Goal: Information Seeking & Learning: Understand process/instructions

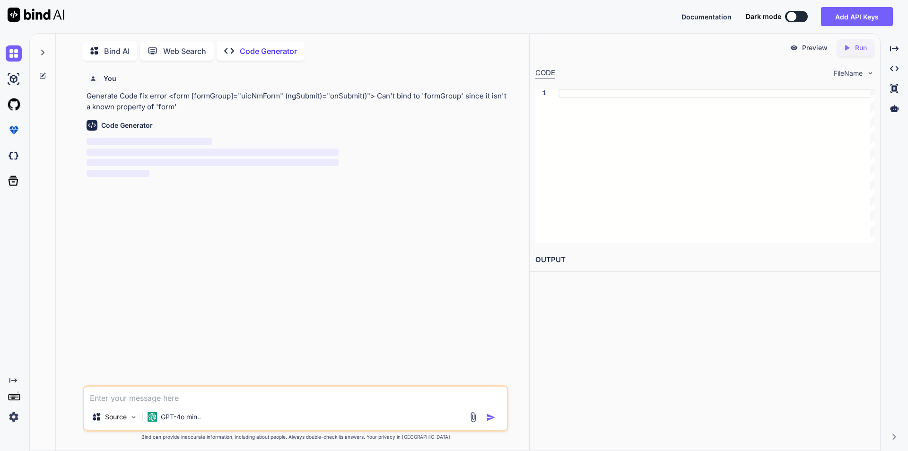
scroll to position [4, 0]
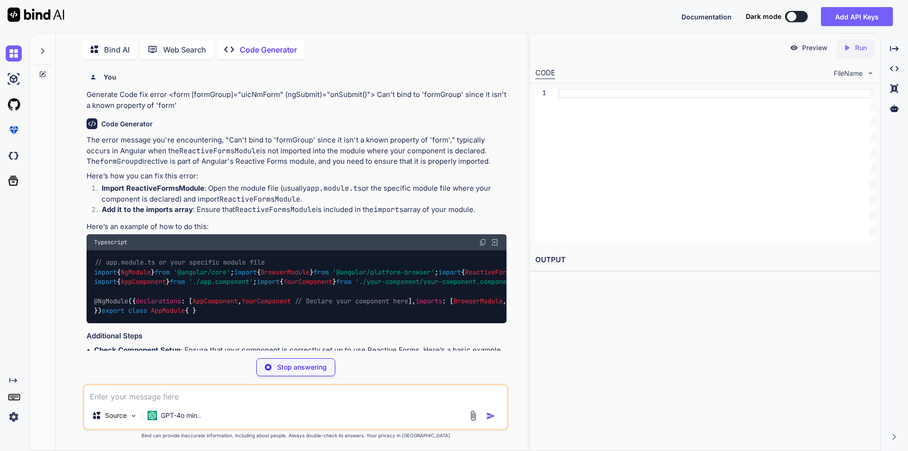
type textarea "x"
type textarea "export class AppModule { }"
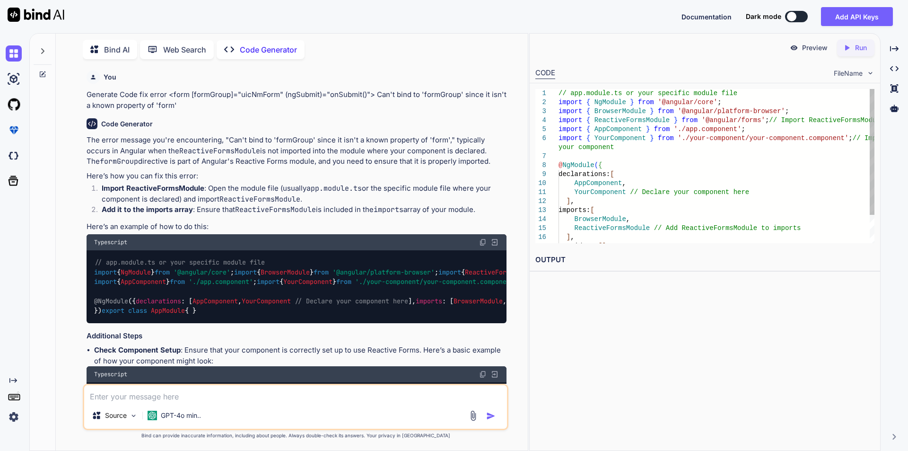
type textarea "x"
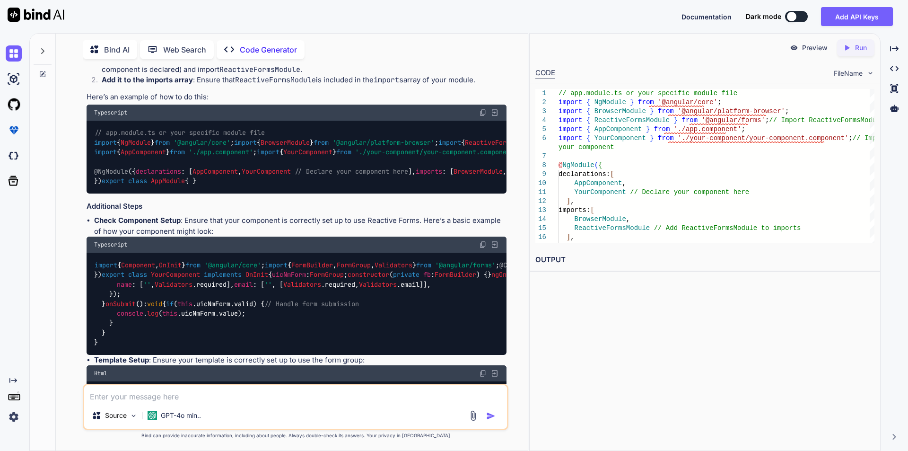
scroll to position [142, 0]
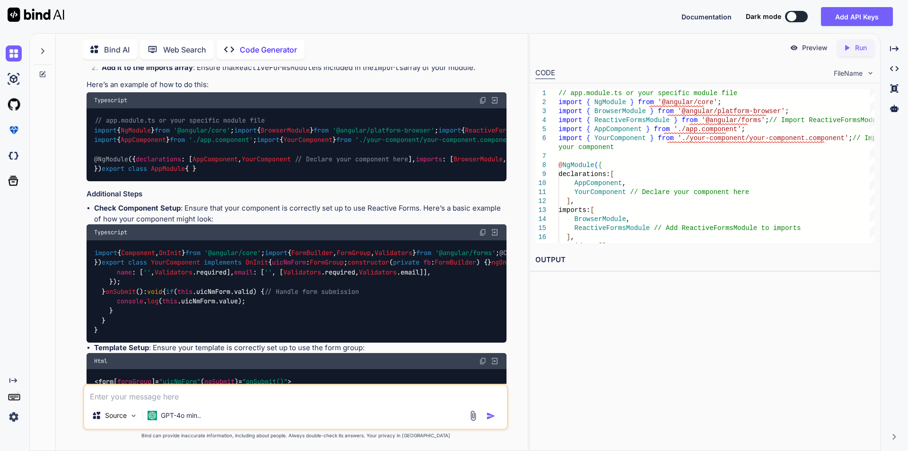
drag, startPoint x: 94, startPoint y: 150, endPoint x: 301, endPoint y: 150, distance: 206.7
click at [301, 150] on code "// app.module.ts or your specific module file import { NgModule } from '@angula…" at bounding box center [485, 144] width 783 height 58
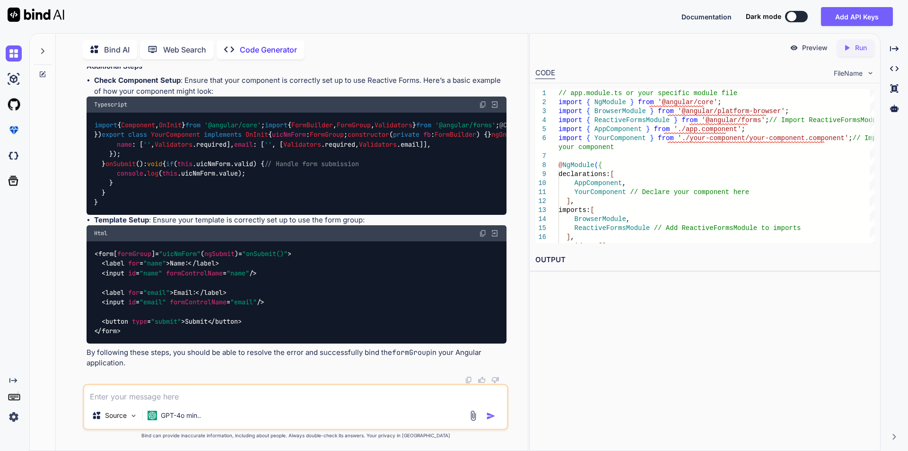
scroll to position [567, 0]
drag, startPoint x: 96, startPoint y: 265, endPoint x: 309, endPoint y: 264, distance: 213.3
click at [309, 264] on div "< form [ formGroup ]= "uicNmForm" ( ngSubmit )= "onSubmit()" > < label for = "n…" at bounding box center [297, 292] width 420 height 102
copy span "< form [ formGroup ]= "uicNmForm" ( ngSubmit )= "onSubmit()" >"
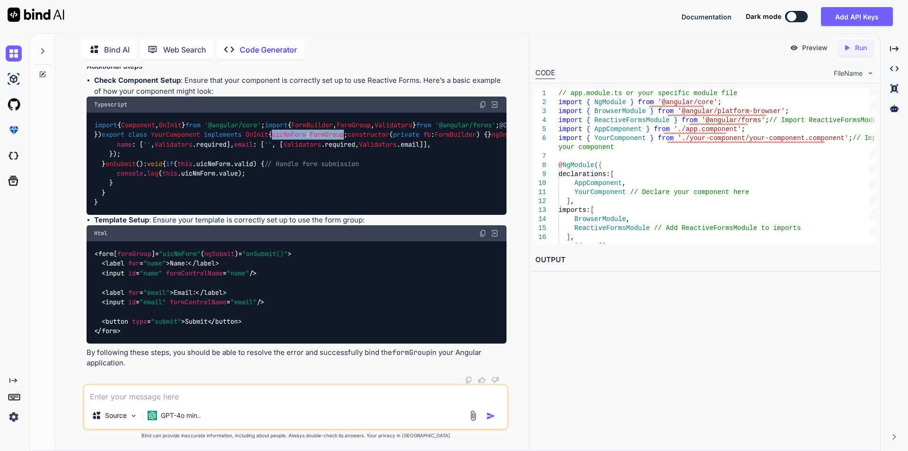
drag, startPoint x: 103, startPoint y: 218, endPoint x: 178, endPoint y: 218, distance: 75.7
click at [178, 207] on code "import { Component , OnInit } from '@angular/core' ; import { FormBuilder , For…" at bounding box center [463, 163] width 738 height 87
copy code "uicNmForm : FormGroup"
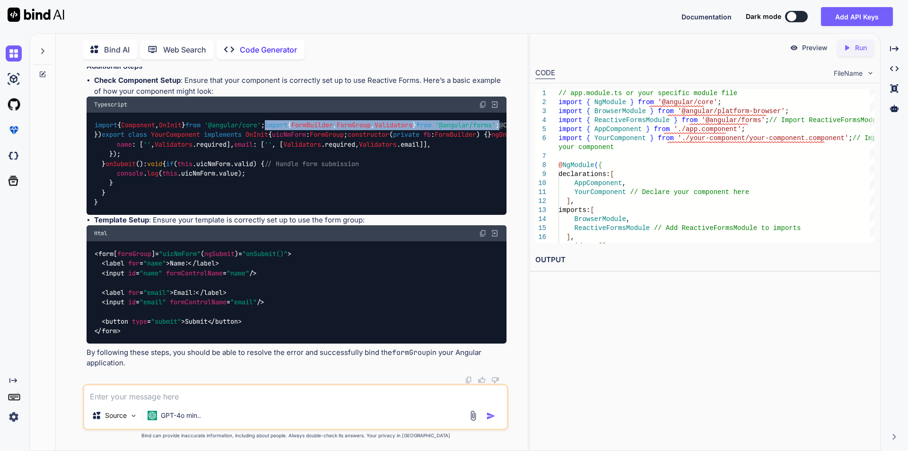
drag, startPoint x: 95, startPoint y: 197, endPoint x: 382, endPoint y: 197, distance: 286.6
click at [382, 197] on div "import { Component , OnInit } from '@angular/core' ; import { FormBuilder , For…" at bounding box center [297, 164] width 420 height 102
copy code "import { FormBuilder , FormGroup , Validators } from '@angular/forms' ;"
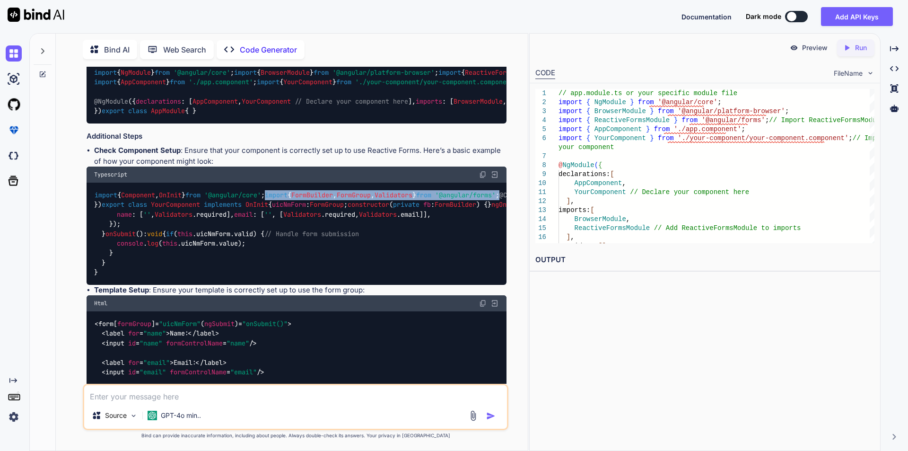
scroll to position [152, 0]
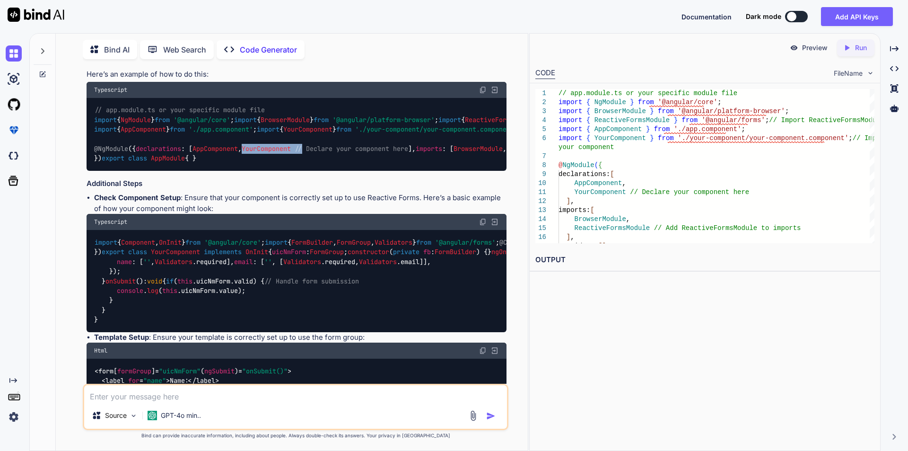
drag, startPoint x: 110, startPoint y: 207, endPoint x: 172, endPoint y: 207, distance: 62.0
click at [172, 163] on code "// app.module.ts or your specific module file import { NgModule } from '@angula…" at bounding box center [485, 134] width 783 height 58
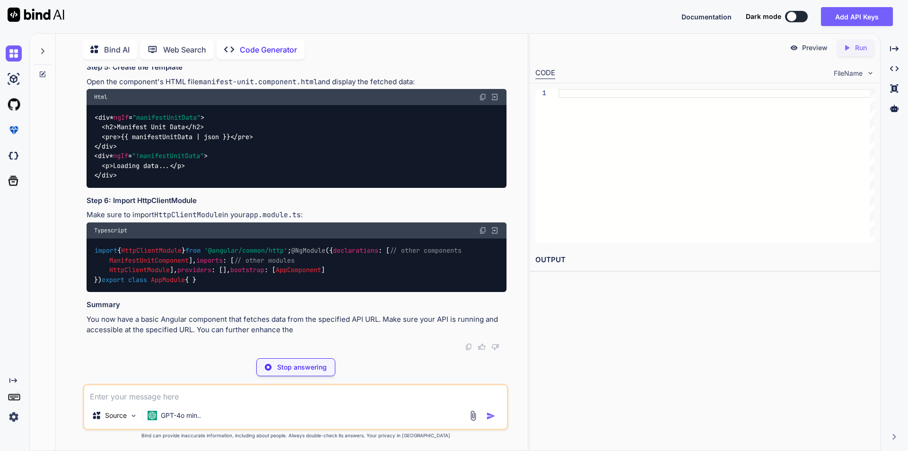
scroll to position [757, 0]
type textarea "x"
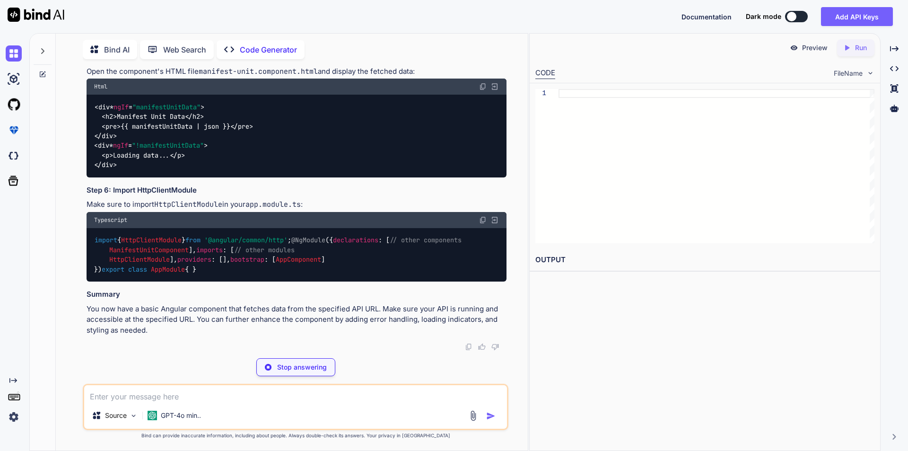
type textarea "ng generate component manifest-unit"
type textarea "x"
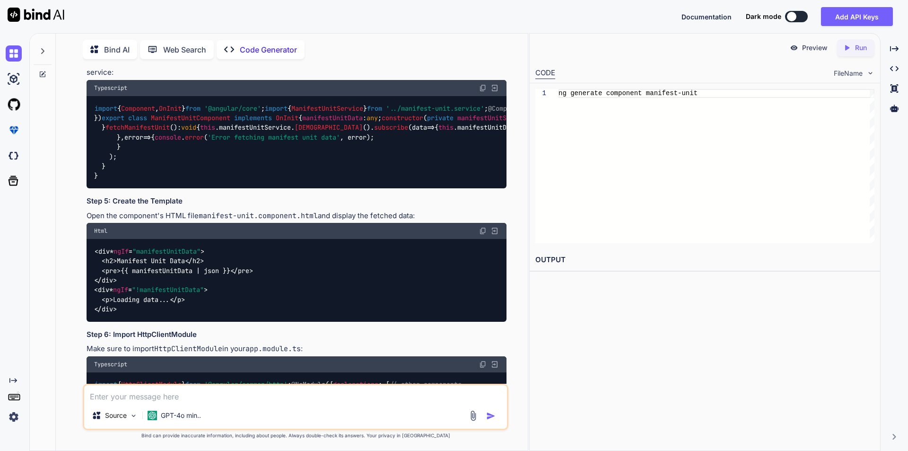
scroll to position [323, 0]
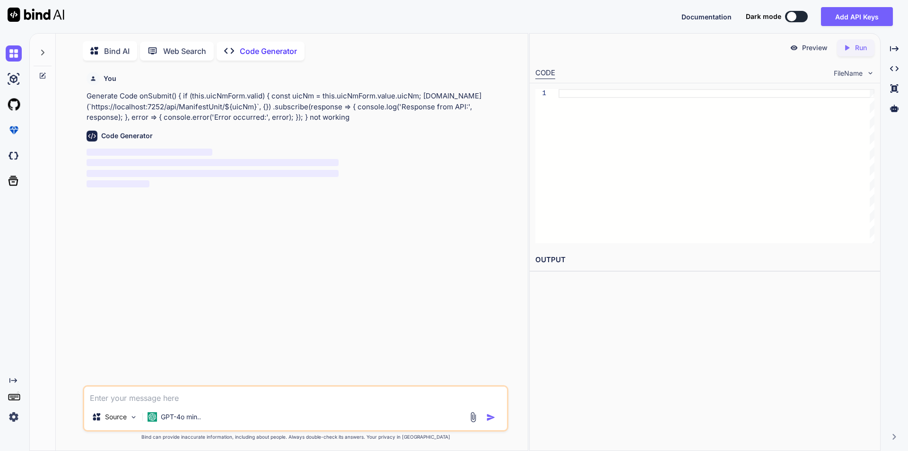
scroll to position [4, 0]
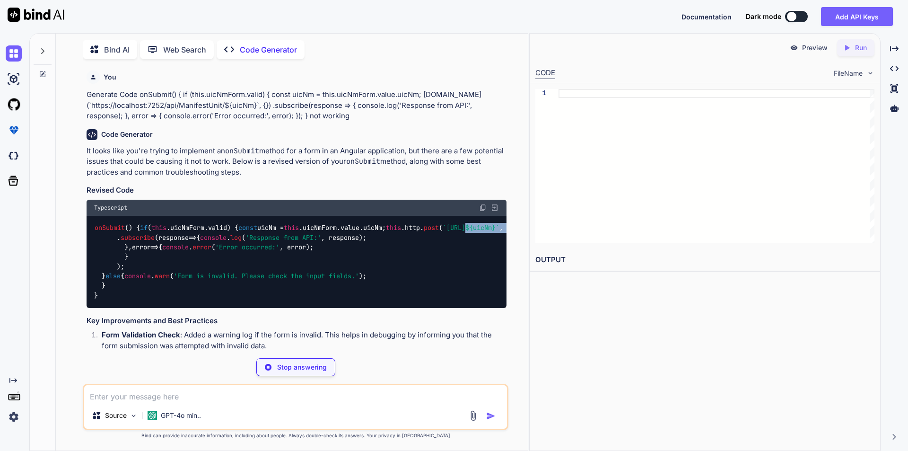
drag, startPoint x: 326, startPoint y: 266, endPoint x: 376, endPoint y: 266, distance: 50.1
click at [376, 266] on code "onSubmit ( ) { if ( this . uicNmForm . valid ) { const uicNm = this . uicNmForm…" at bounding box center [306, 261] width 424 height 77
type textarea "x"
type textarea "console.error('Error occurred:', error); } ); } else { console.warn('Form is in…"
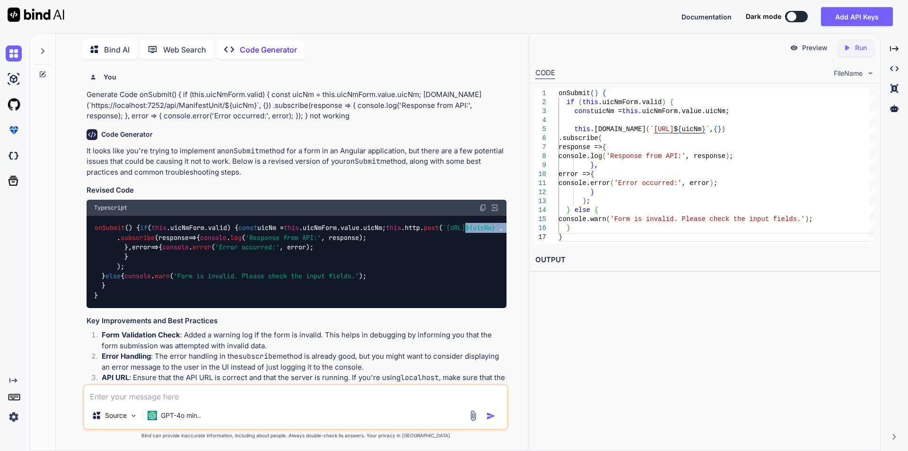
type textarea "x"
copy code "${uicNm} ` , {}"
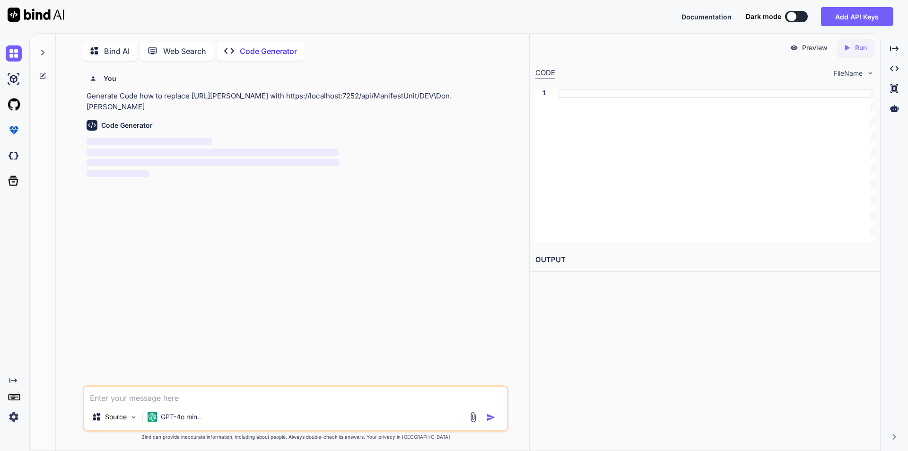
scroll to position [4, 0]
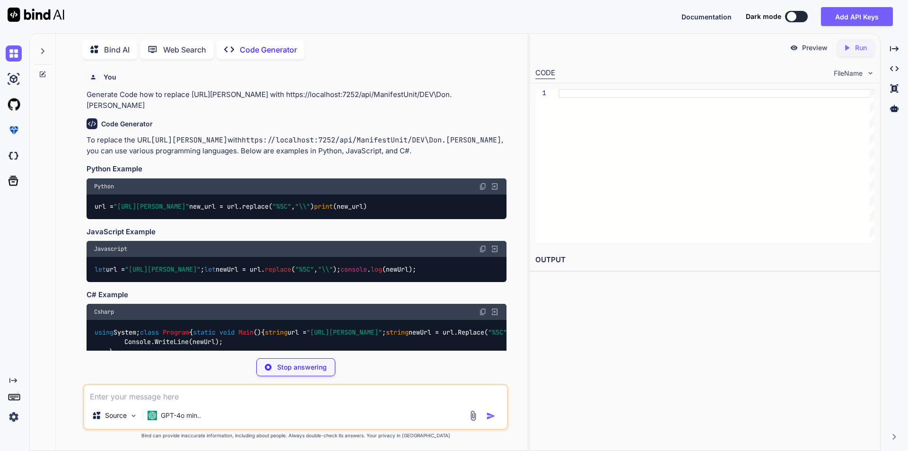
type textarea "x"
type textarea "url = "https://localhost:7252/api/ManifestUnit/DEV%5CDon.Wolfe" new_url = url.r…"
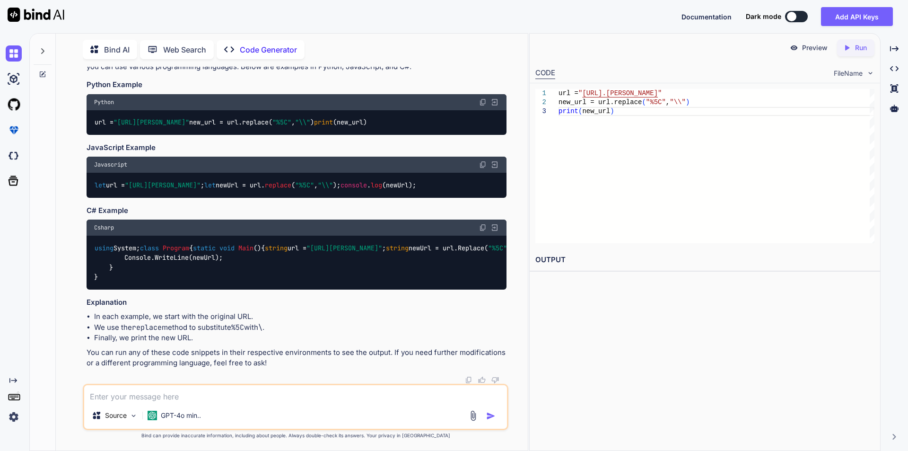
scroll to position [189, 0]
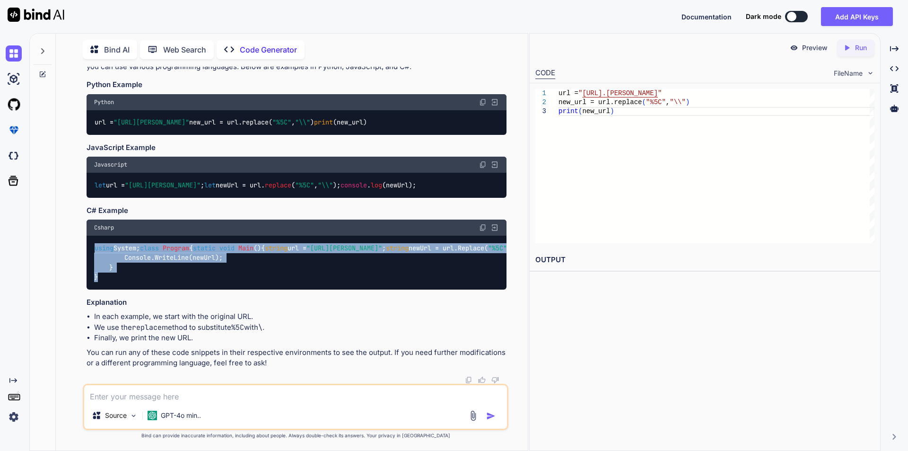
drag, startPoint x: 95, startPoint y: 193, endPoint x: 117, endPoint y: 288, distance: 97.2
click at [117, 288] on div "using System; class Program { static void Main () { string url = "https://local…" at bounding box center [297, 263] width 420 height 54
copy code "using System; class Program { static void Main () { string url = "https://local…"
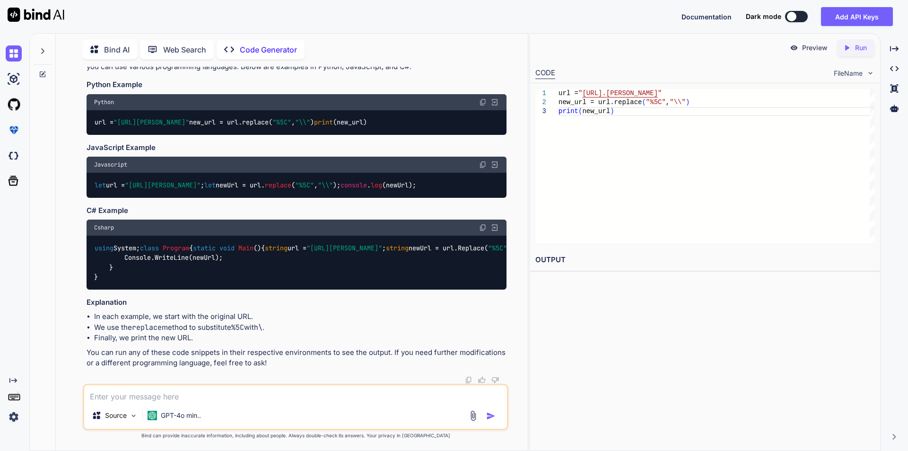
click at [200, 394] on textarea at bounding box center [295, 393] width 423 height 17
type textarea "w"
type textarea "x"
type textarea "wh"
type textarea "x"
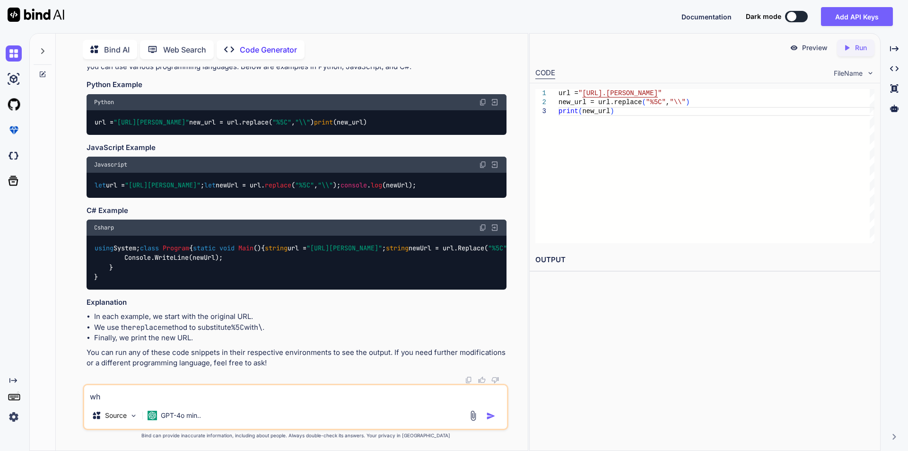
type textarea "whe"
type textarea "x"
type textarea "wher"
type textarea "x"
type textarea "where"
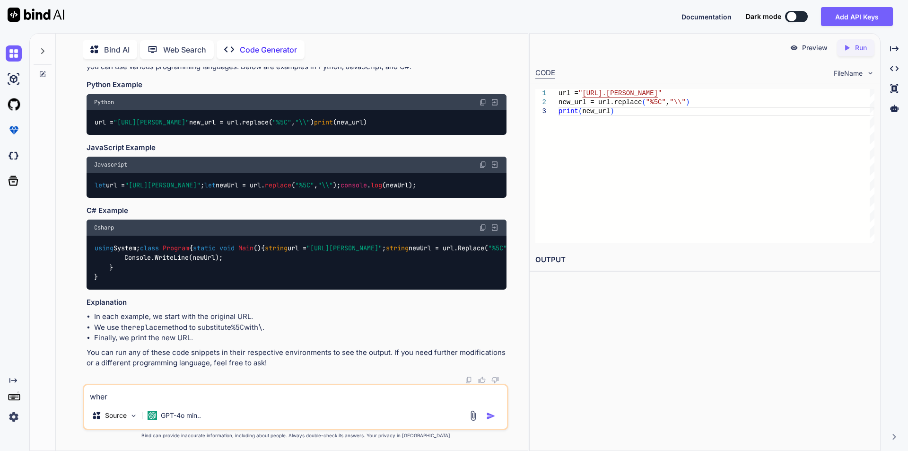
type textarea "x"
type textarea "where"
type textarea "x"
type textarea "where d"
type textarea "x"
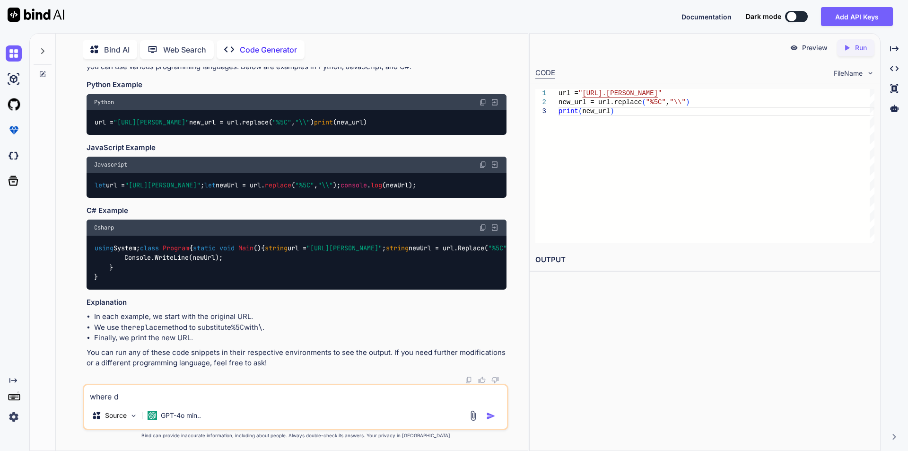
type textarea "where do"
type textarea "x"
type textarea "where do"
type textarea "x"
type textarea "where do i"
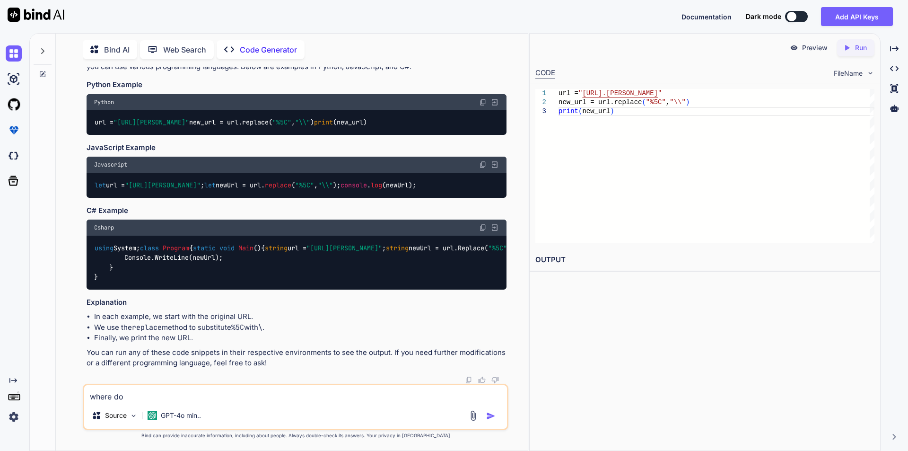
type textarea "x"
type textarea "where do i"
type textarea "x"
type textarea "where do i p"
type textarea "x"
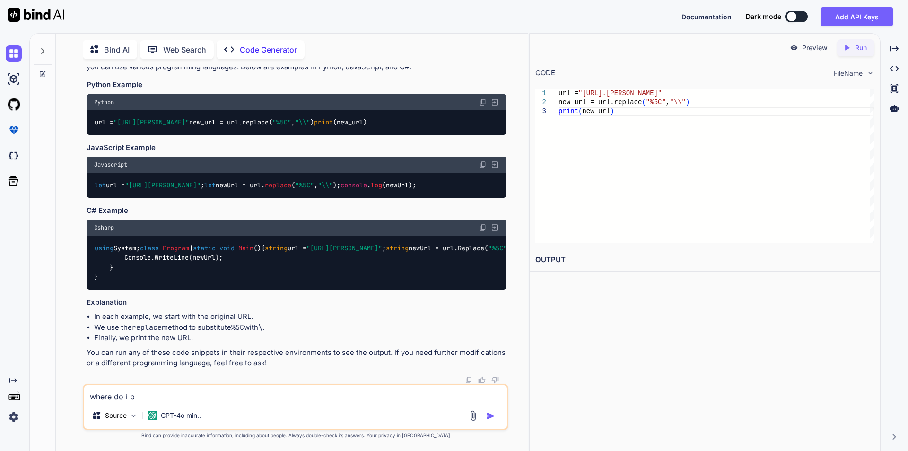
type textarea "where do i pu"
type textarea "x"
type textarea "where do i put"
type textarea "x"
type textarea "where do i put"
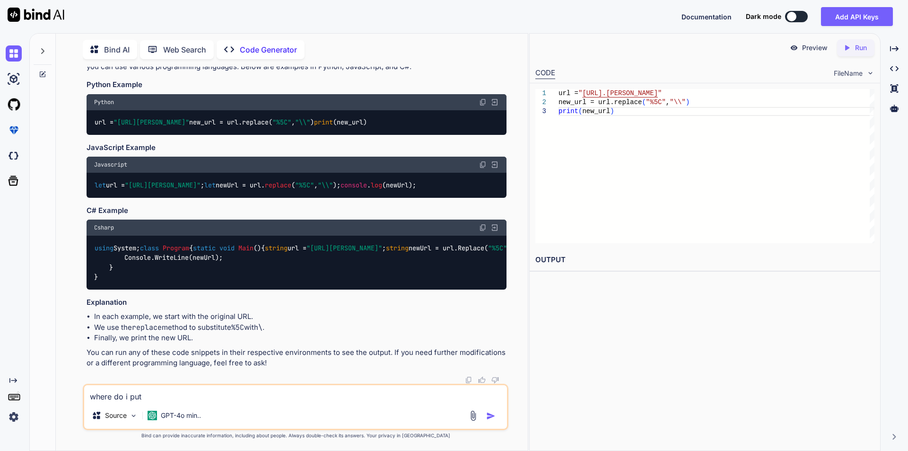
type textarea "x"
type textarea "where do i put t"
type textarea "x"
type textarea "where do i put th"
type textarea "x"
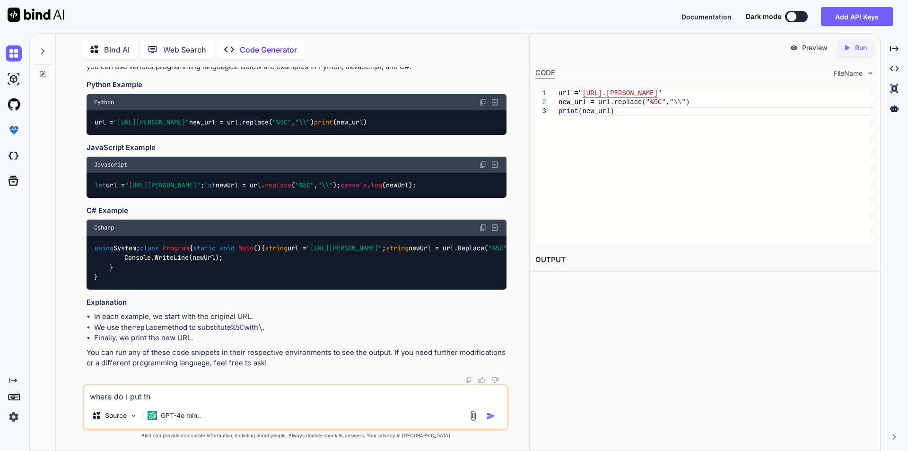
type textarea "where do i put thi"
type textarea "x"
type textarea "where do i put this"
type textarea "x"
type textarea "where do i put this"
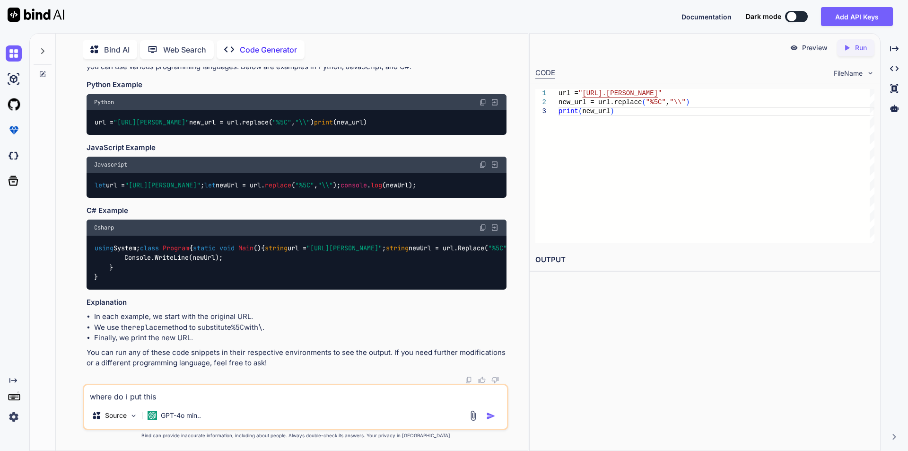
type textarea "x"
type textarea "where do i put this c"
type textarea "x"
type textarea "where do i put this co"
type textarea "x"
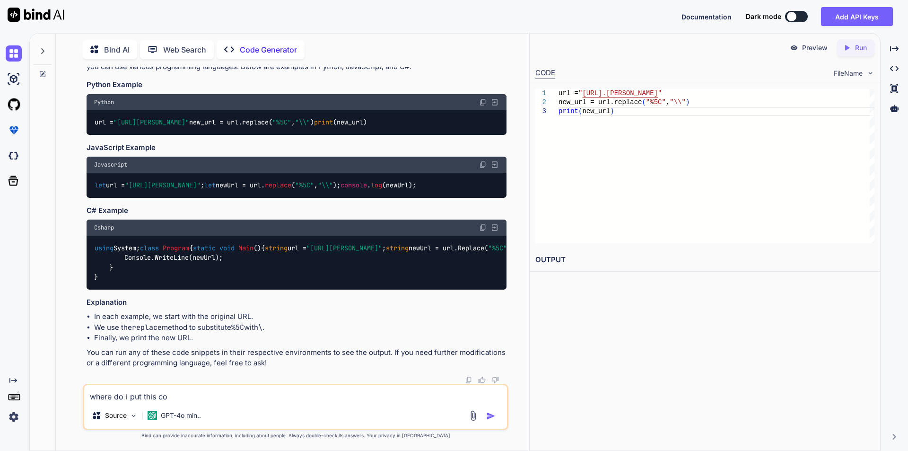
type textarea "where do i put this cod"
type textarea "x"
type textarea "where do i put this code"
type textarea "x"
type textarea "where do i put this code"
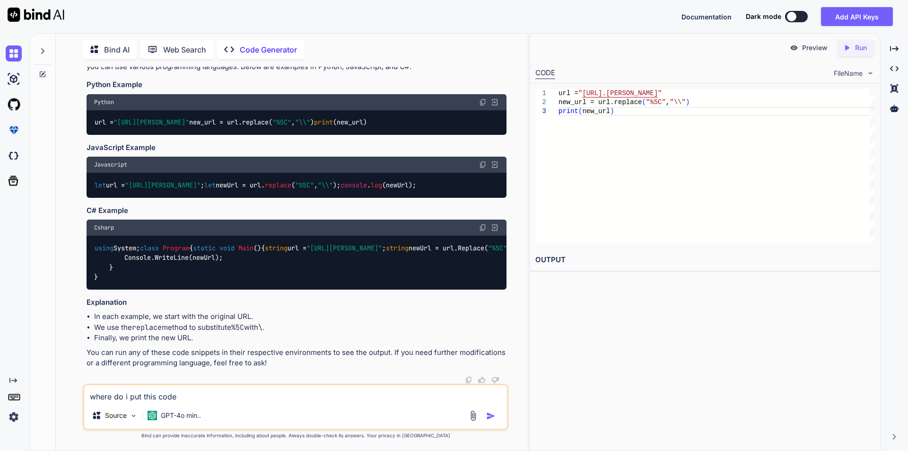
type textarea "x"
paste textarea "using System; class Program { static void Main() { string url = "https://localh…"
type textarea "where do i put this code using System; class Program { static void Main() { str…"
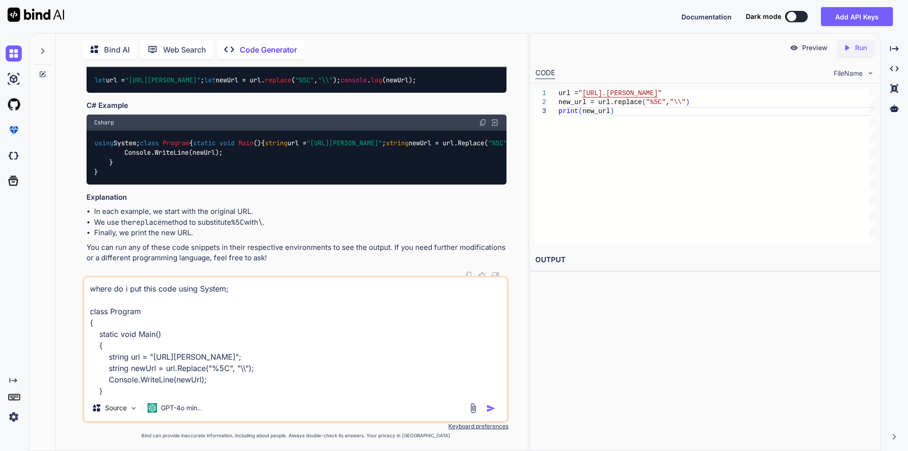
scroll to position [12, 0]
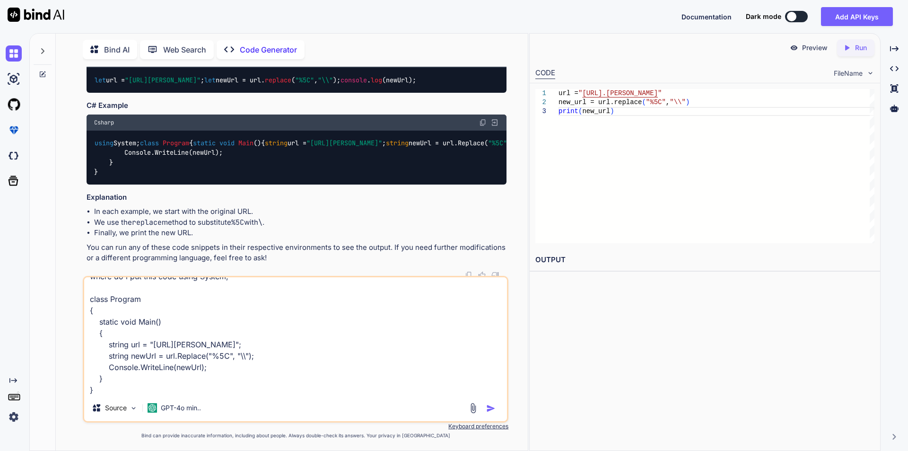
type textarea "x"
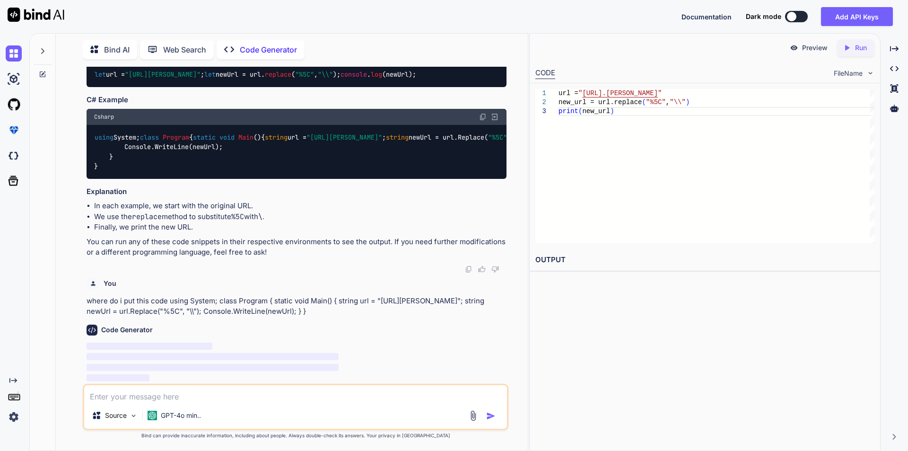
scroll to position [322, 0]
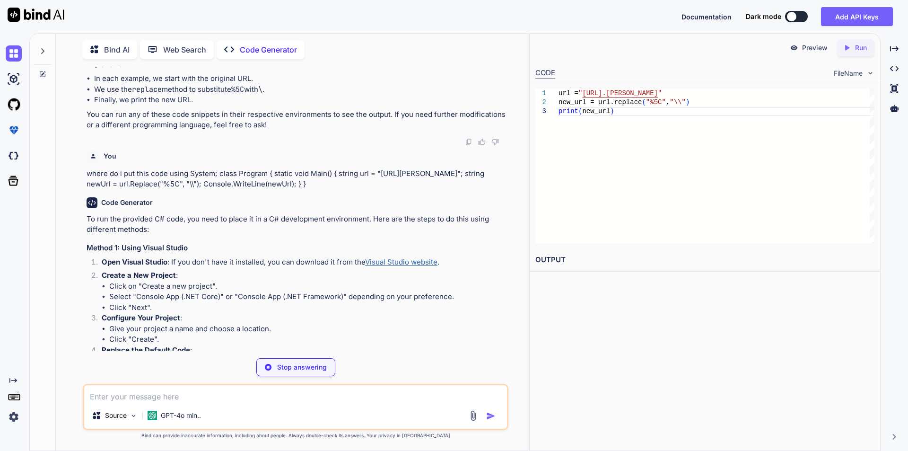
type textarea "x"
type textarea "dotnet new console -n UrlReplacer cd UrlReplacer"
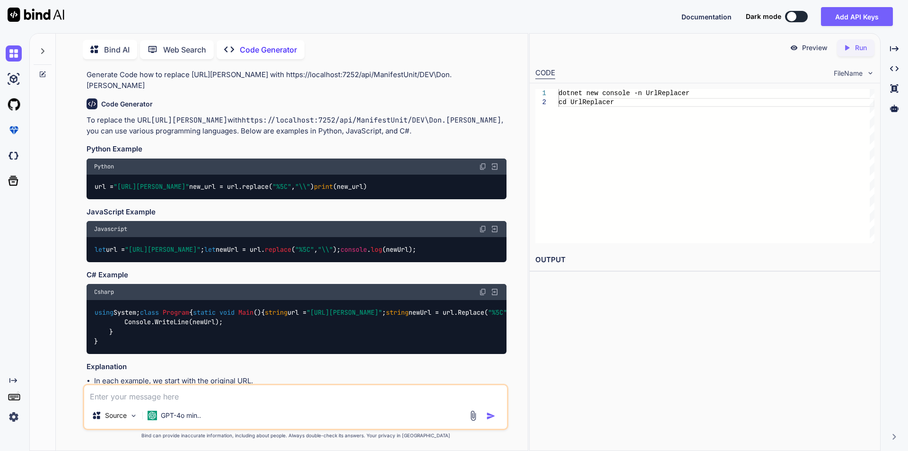
scroll to position [0, 0]
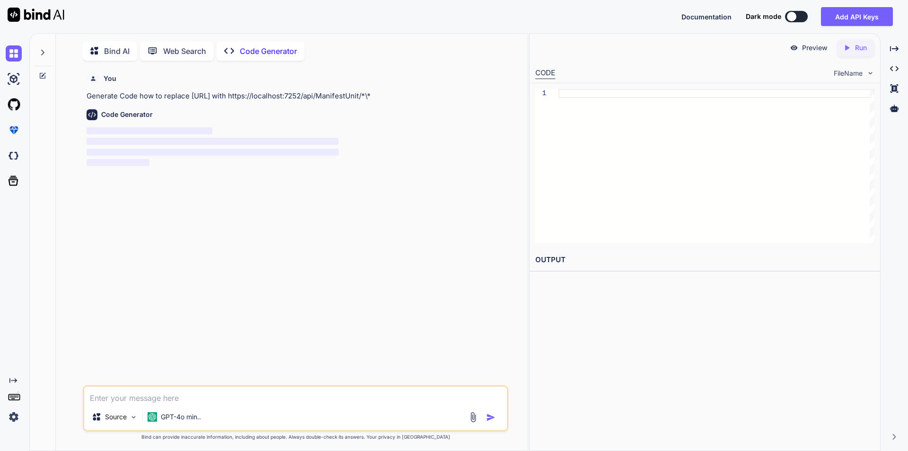
scroll to position [4, 0]
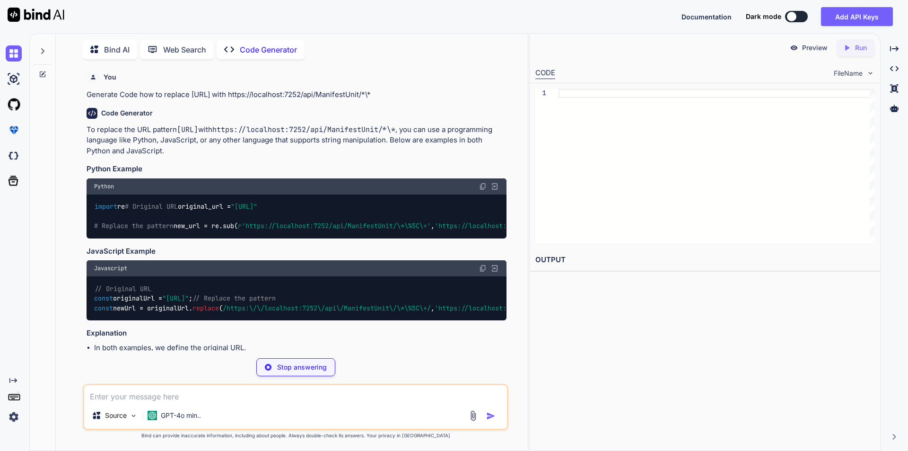
type textarea "x"
type textarea "print("New URL:", new_url)"
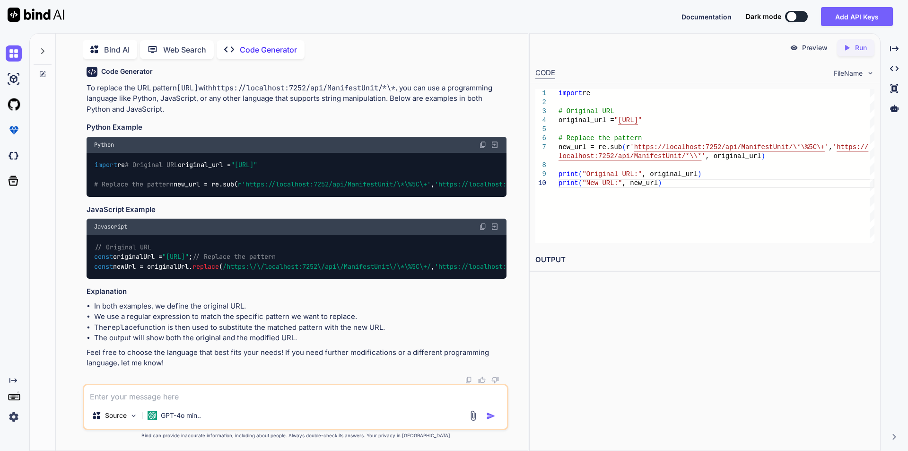
scroll to position [0, 0]
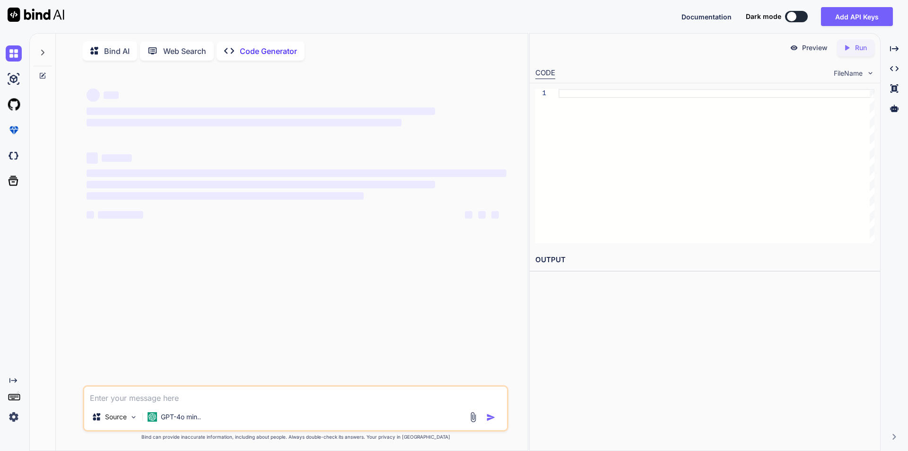
type textarea "x"
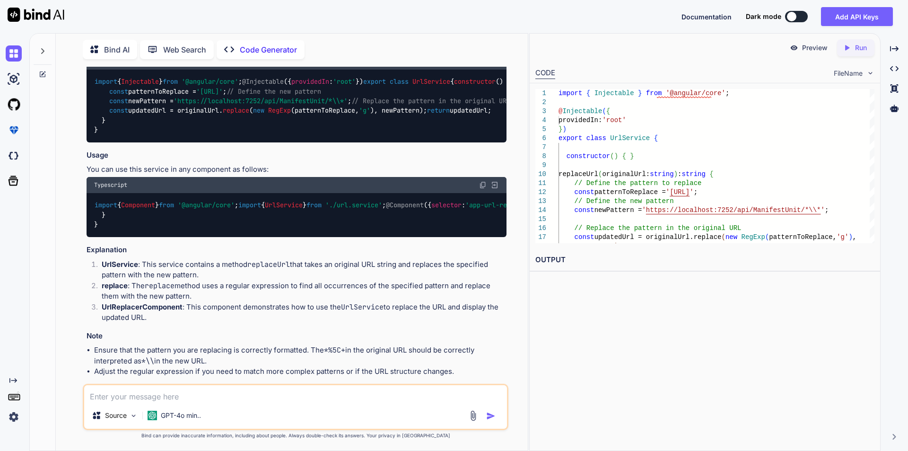
scroll to position [121, 0]
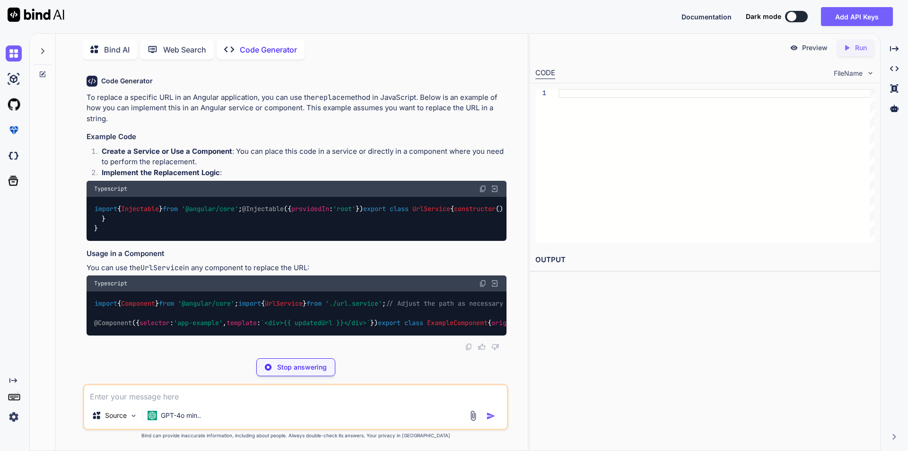
scroll to position [95, 0]
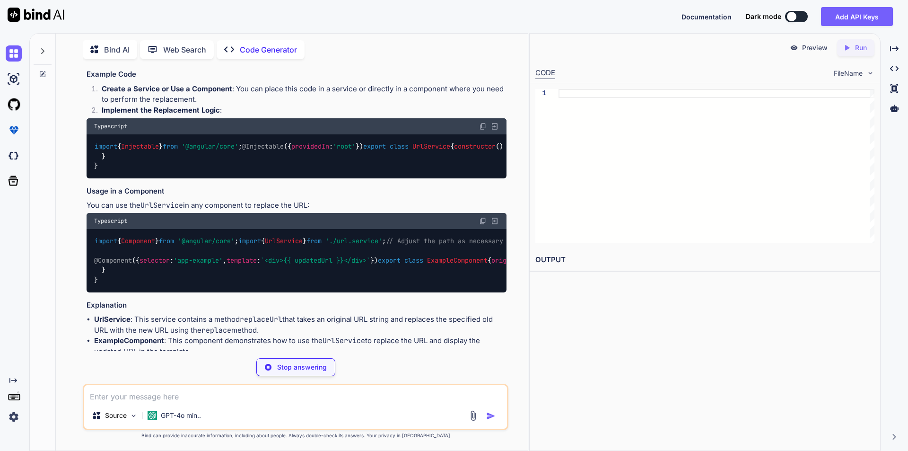
type textarea "x"
type textarea "const oldUrl = '[URL]'; const newUrl = 'https://localhost:7252/api/ManifestUnit…"
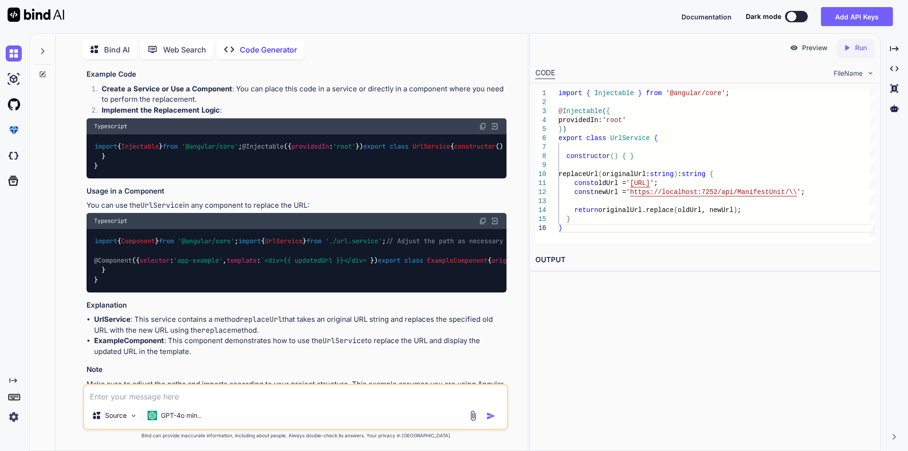
type textarea "x"
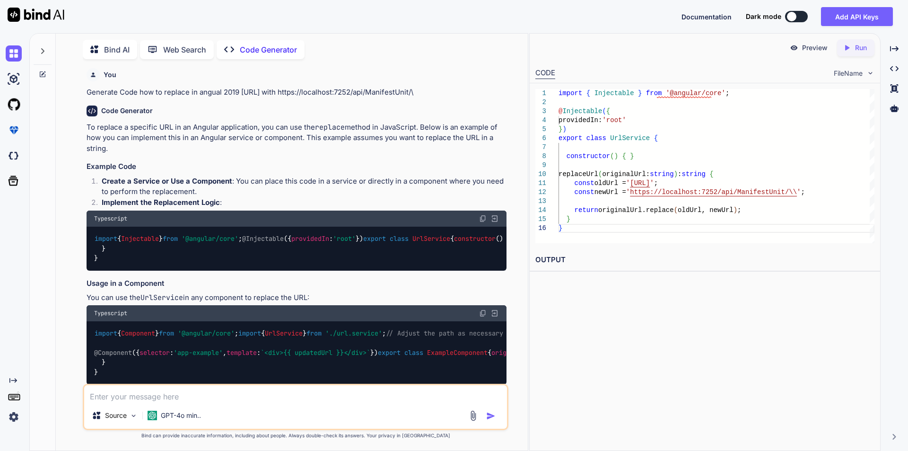
scroll to position [0, 0]
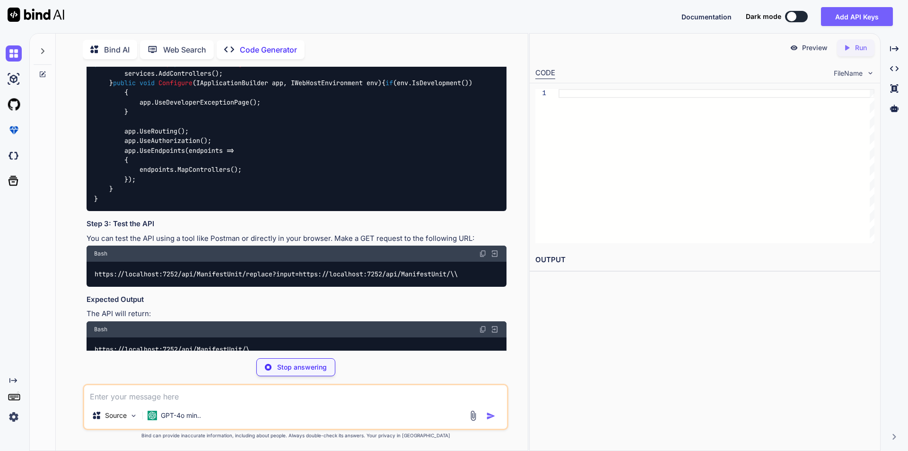
scroll to position [331, 0]
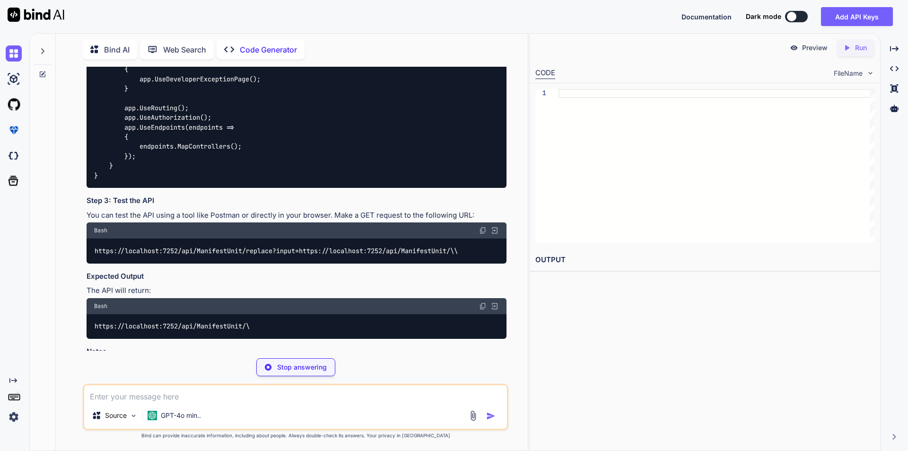
type textarea "x"
type textarea "} } }"
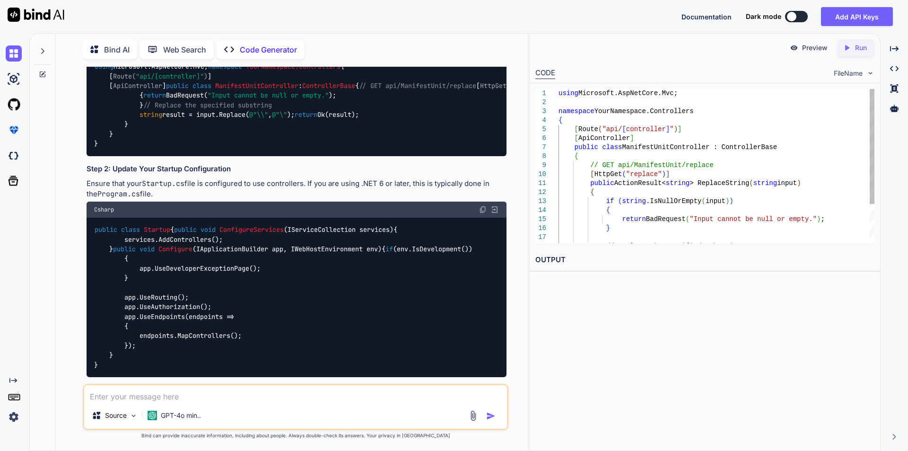
type textarea "x"
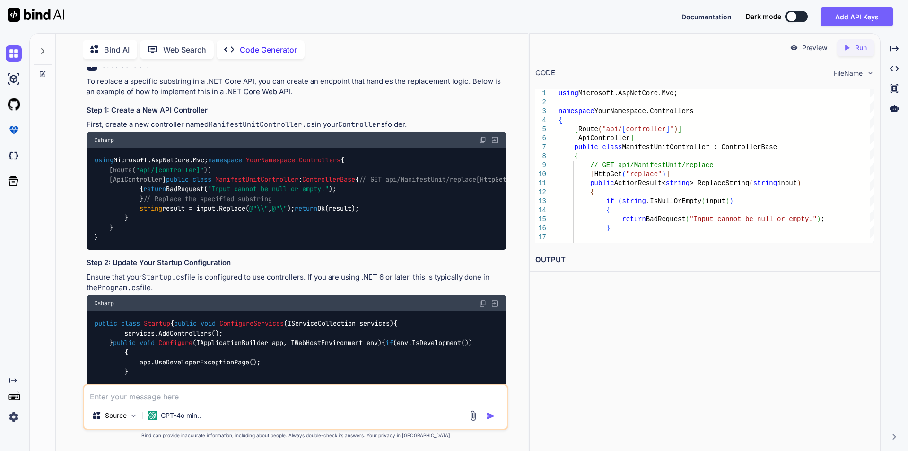
scroll to position [47, 0]
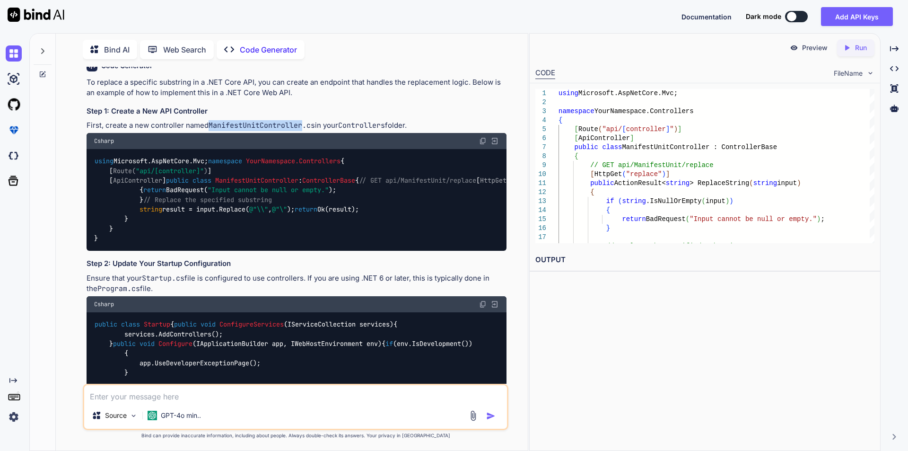
drag, startPoint x: 209, startPoint y: 136, endPoint x: 304, endPoint y: 133, distance: 94.6
click at [304, 130] on code "ManifestUnitController.cs" at bounding box center [262, 125] width 106 height 9
copy code "ManifestUnitController"
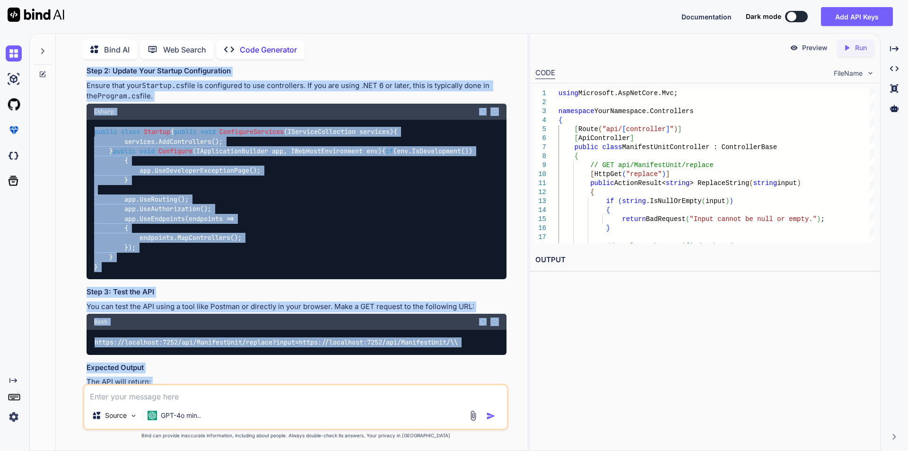
scroll to position [320, 0]
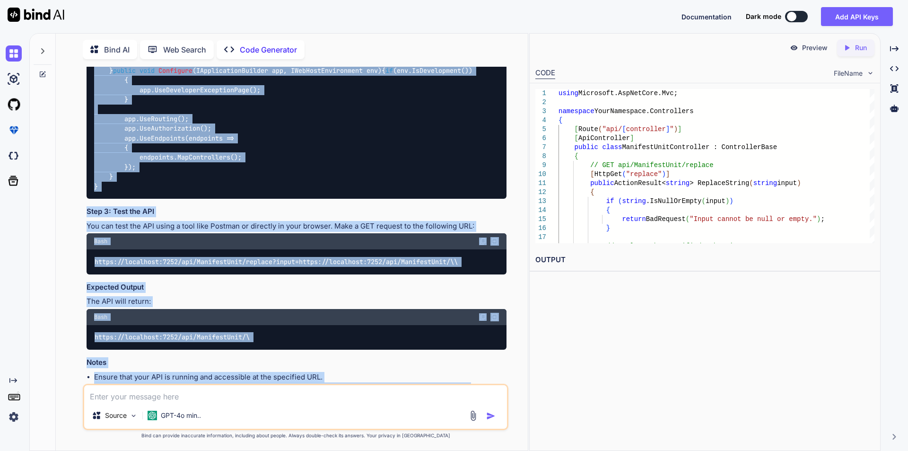
drag, startPoint x: 105, startPoint y: 209, endPoint x: 167, endPoint y: 115, distance: 112.4
copy code "[ Route( "api/[controller]" ) ] [ ApiController ] public class ManifestUnitCont…"
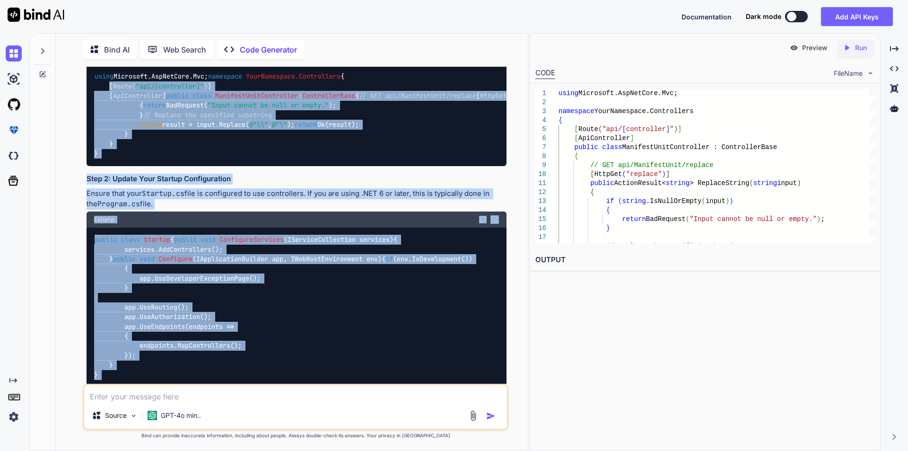
scroll to position [131, 0]
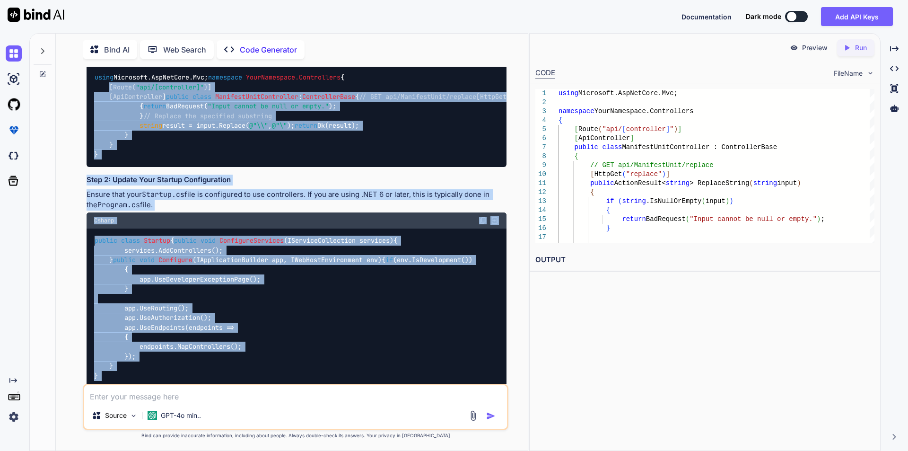
click at [322, 167] on div "using Microsoft.AspNetCore.Mvc; namespace YourNamespace.Controllers { [ Route( …" at bounding box center [297, 116] width 420 height 102
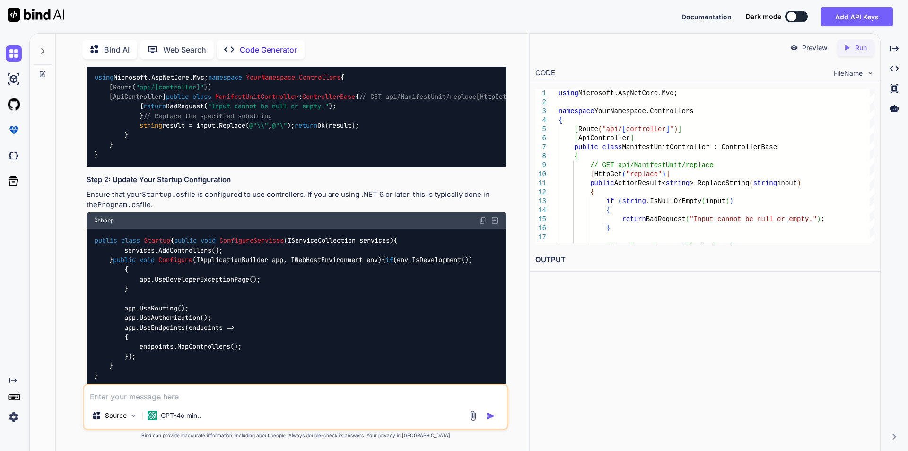
drag, startPoint x: 123, startPoint y: 166, endPoint x: 232, endPoint y: 279, distance: 156.5
click at [232, 167] on div "using Microsoft.AspNetCore.Mvc; namespace YourNamespace.Controllers { [ Route( …" at bounding box center [297, 116] width 420 height 102
copy code "// GET api/ManifestUnit/replace [ HttpGet( "replace" ) ] public ActionResult< s…"
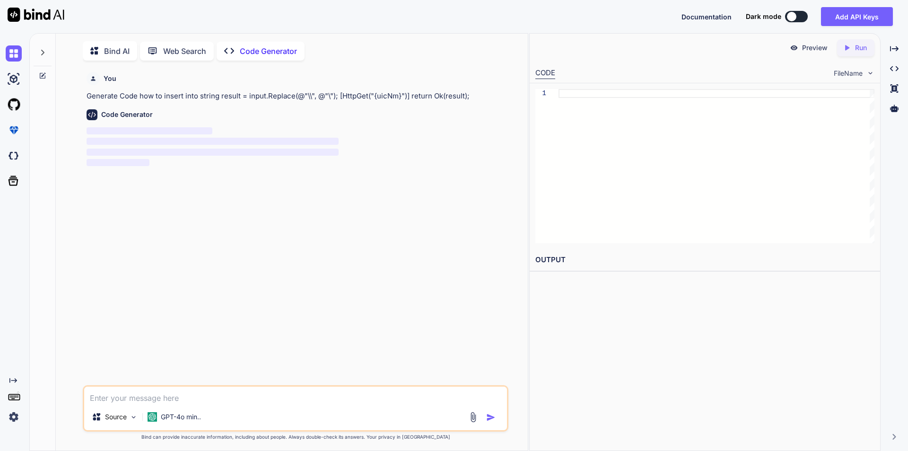
scroll to position [4, 0]
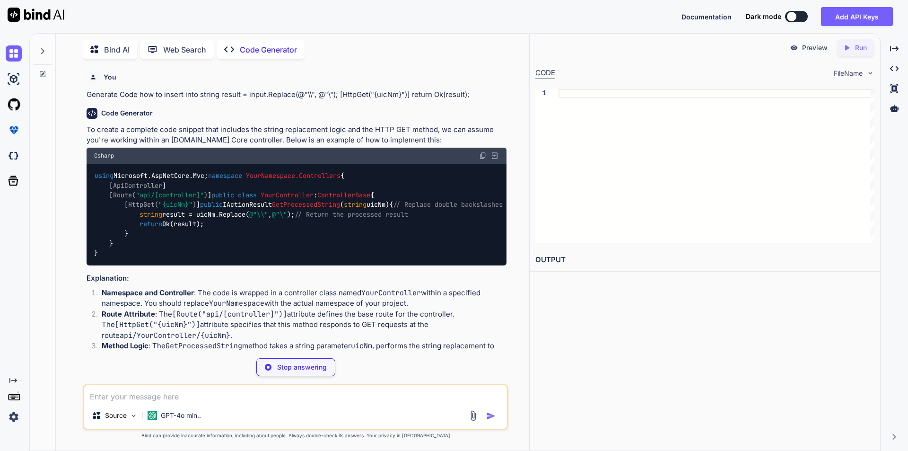
type textarea "x"
type textarea "{ // Replace double backslashes with a single backslash string result = uicNm.R…"
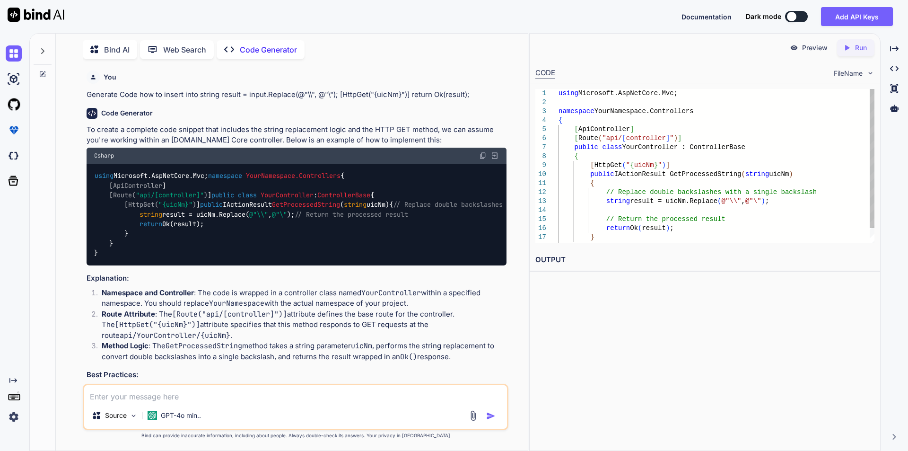
type textarea "x"
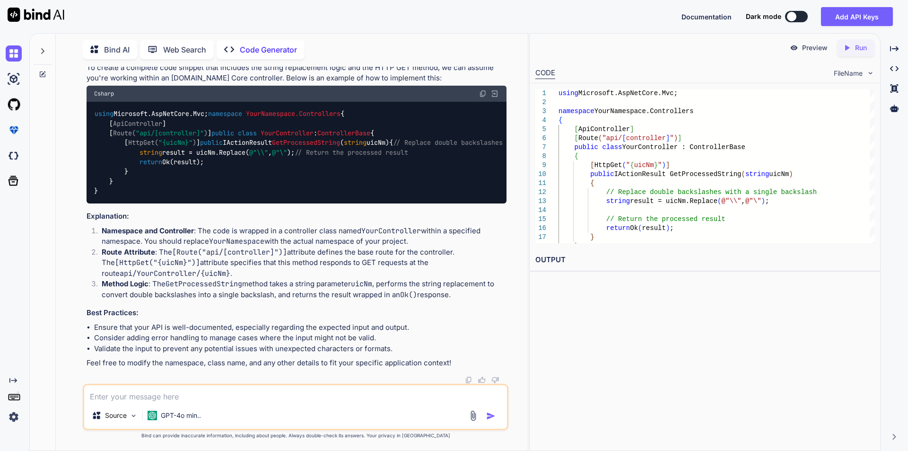
scroll to position [63, 0]
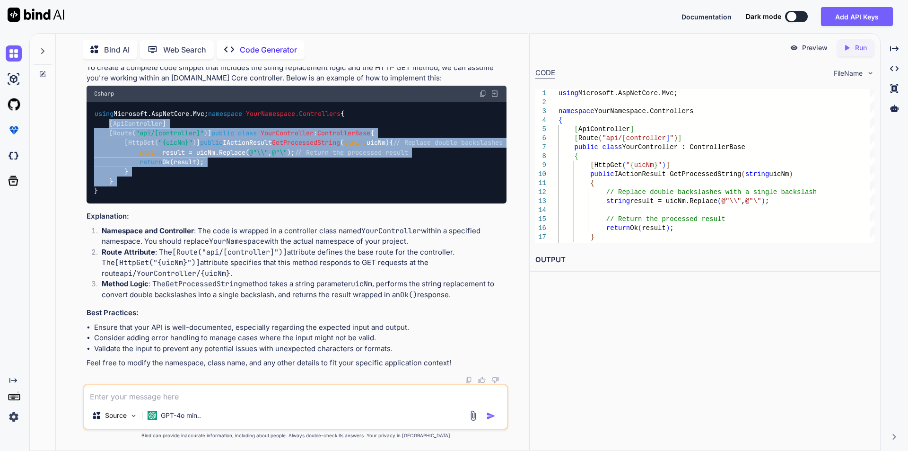
drag, startPoint x: 107, startPoint y: 151, endPoint x: 180, endPoint y: 273, distance: 141.7
click at [180, 204] on div "using Microsoft.AspNetCore.Mvc; namespace YourNamespace.Controllers { [ ApiCont…" at bounding box center [297, 153] width 420 height 102
copy code "[ ApiController ] [ Route( "api/[controller]" ) ] public class YourController :…"
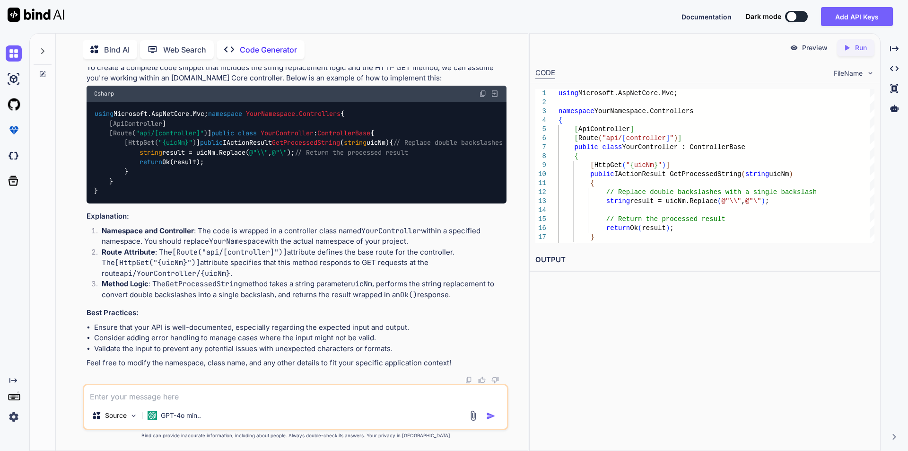
click at [251, 204] on div "using Microsoft.AspNetCore.Mvc; namespace YourNamespace.Controllers { [ ApiCont…" at bounding box center [297, 153] width 420 height 102
drag, startPoint x: 137, startPoint y: 126, endPoint x: 319, endPoint y: 132, distance: 181.7
click at [319, 132] on div "using Microsoft.AspNetCore.Mvc; namespace YourNamespace.Controllers { [ ApiCont…" at bounding box center [297, 153] width 420 height 102
copy code "// Replace double backslashes with a single backslash string result = uicNm.Rep…"
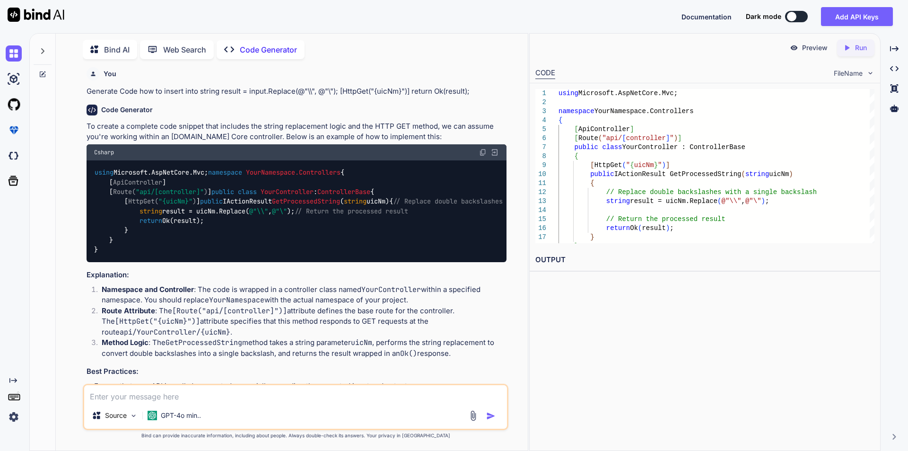
scroll to position [0, 0]
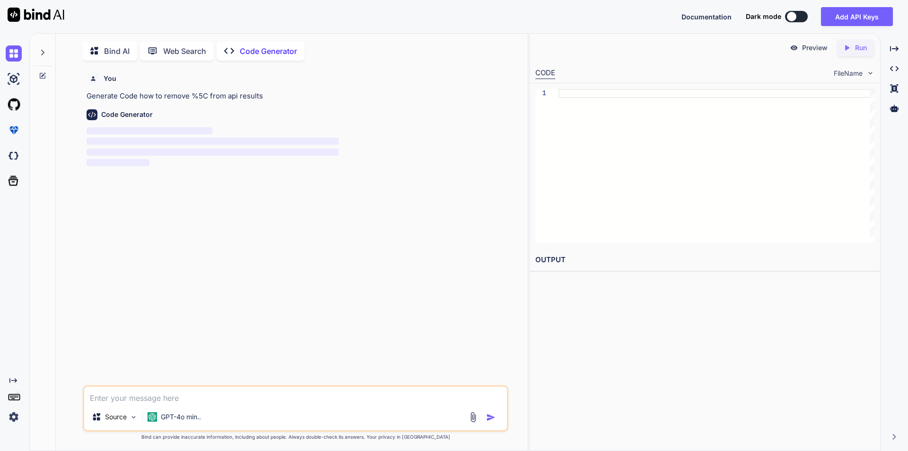
scroll to position [4, 0]
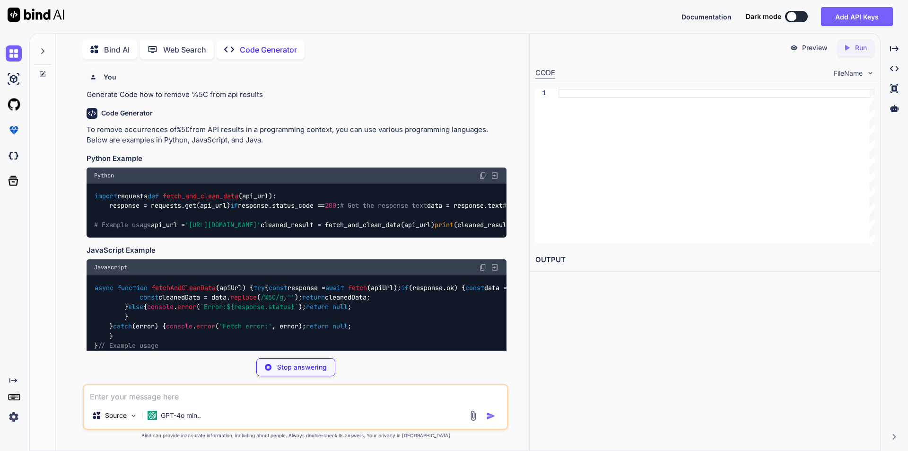
type textarea "x"
type textarea "else: print(f"Error: {response.status_code}") return None # Example usage api_u…"
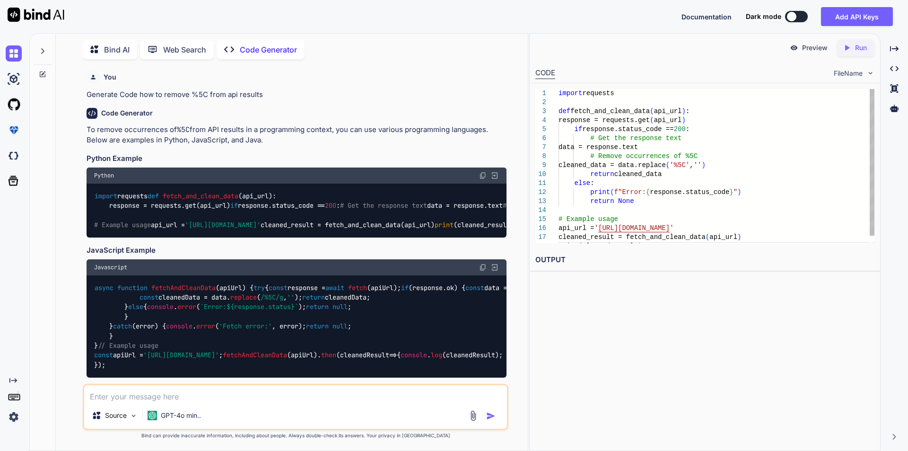
type textarea "x"
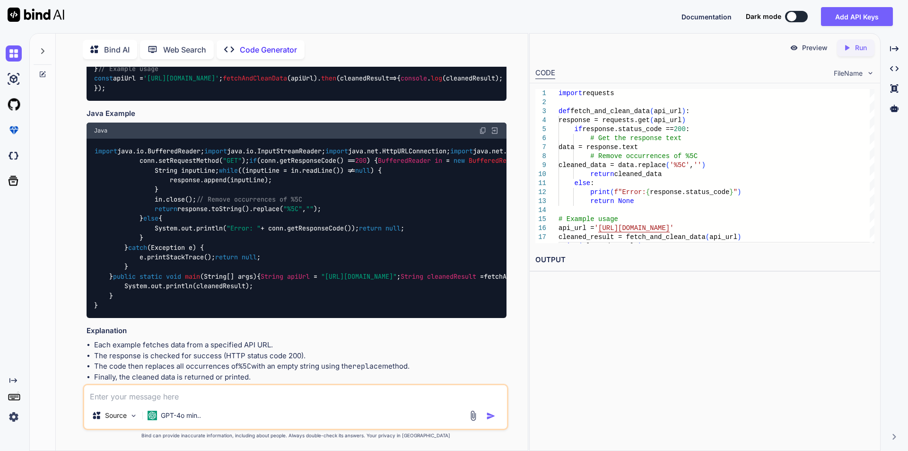
scroll to position [324, 0]
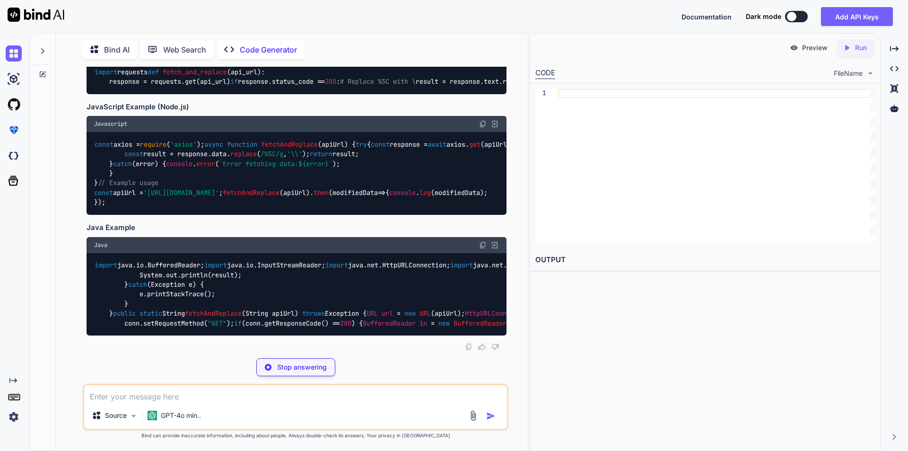
scroll to position [236, 0]
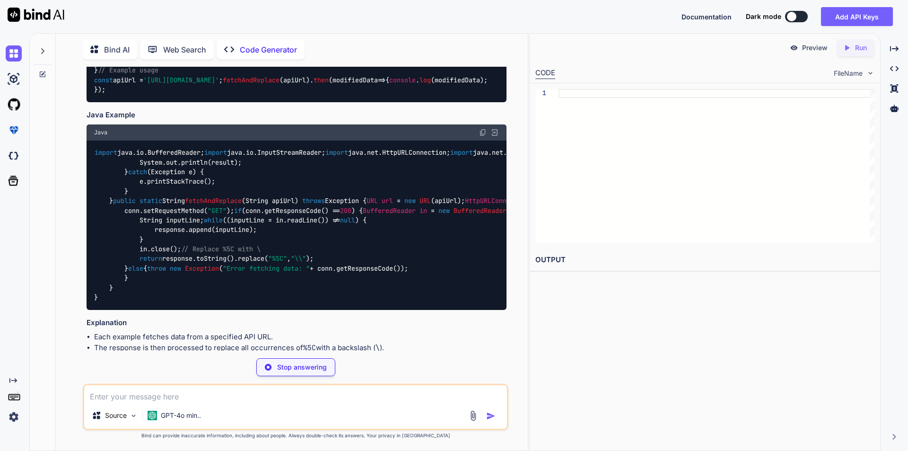
type textarea "x"
type textarea "# Example usage api_url = '[URL][DOMAIN_NAME]' modified_data = fetch_and_replac…"
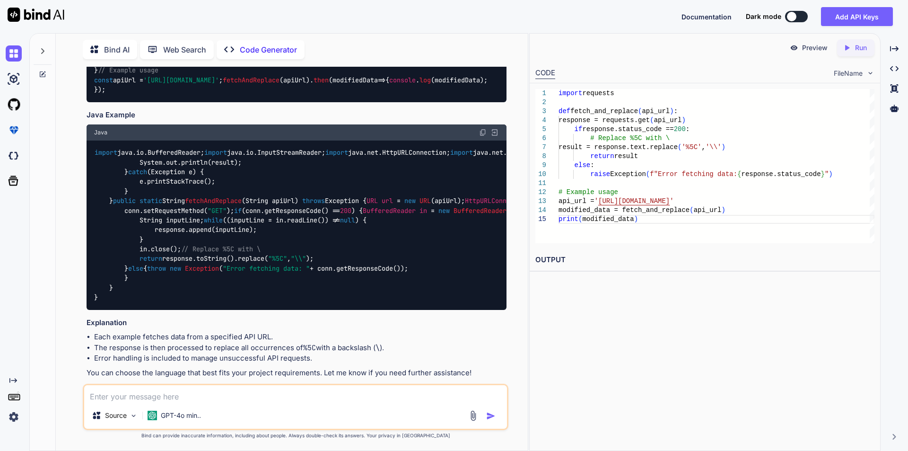
type textarea "x"
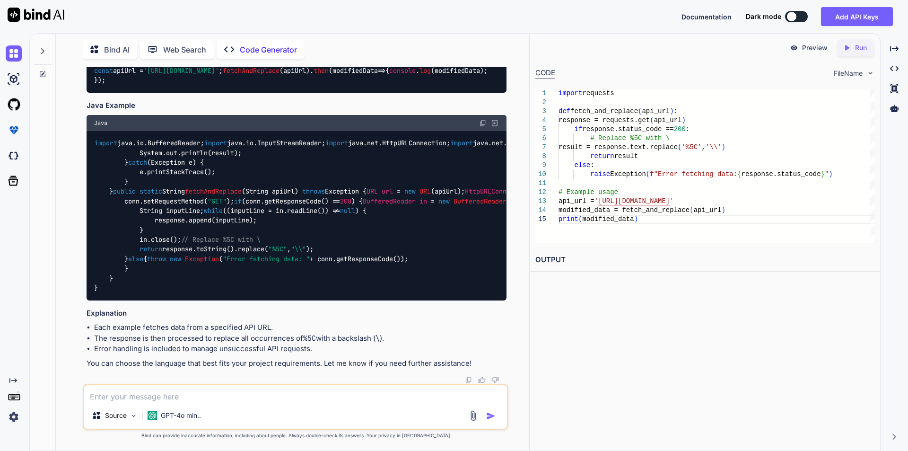
scroll to position [689, 0]
click at [239, 398] on textarea at bounding box center [295, 393] width 423 height 17
type textarea "w"
type textarea "x"
type textarea "wh"
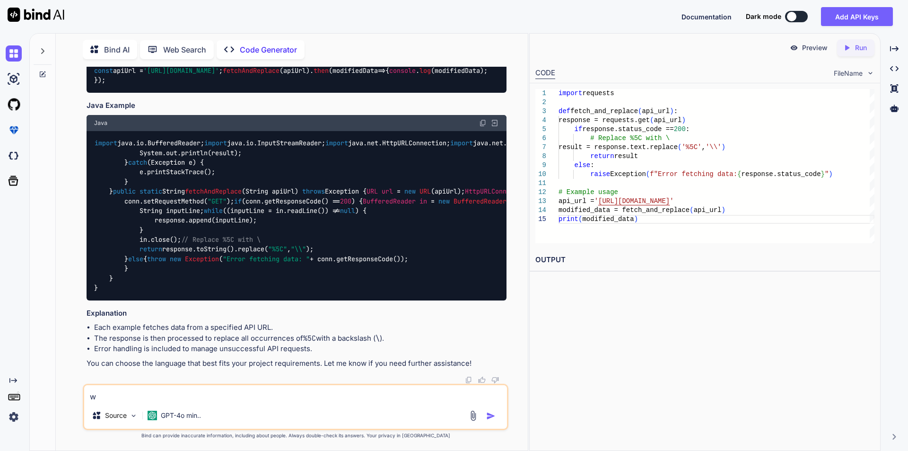
type textarea "x"
type textarea "whe"
type textarea "x"
type textarea "wher"
type textarea "x"
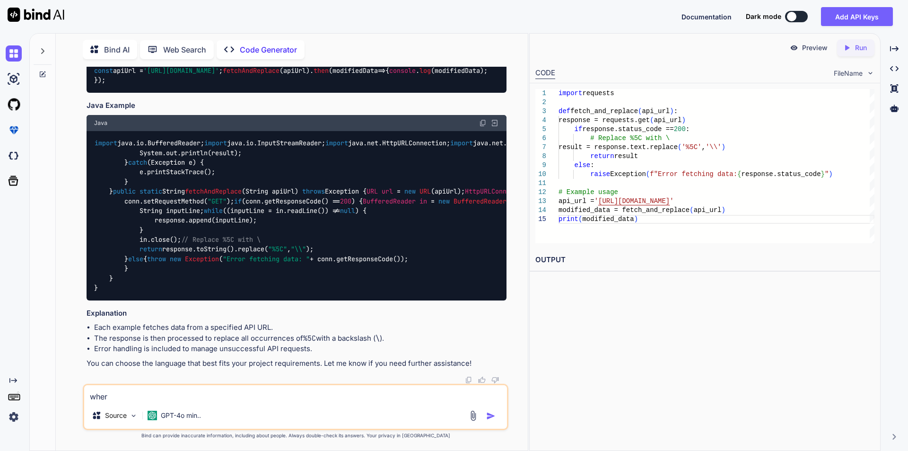
type textarea "where"
type textarea "x"
type textarea "where"
type textarea "x"
type textarea "where d"
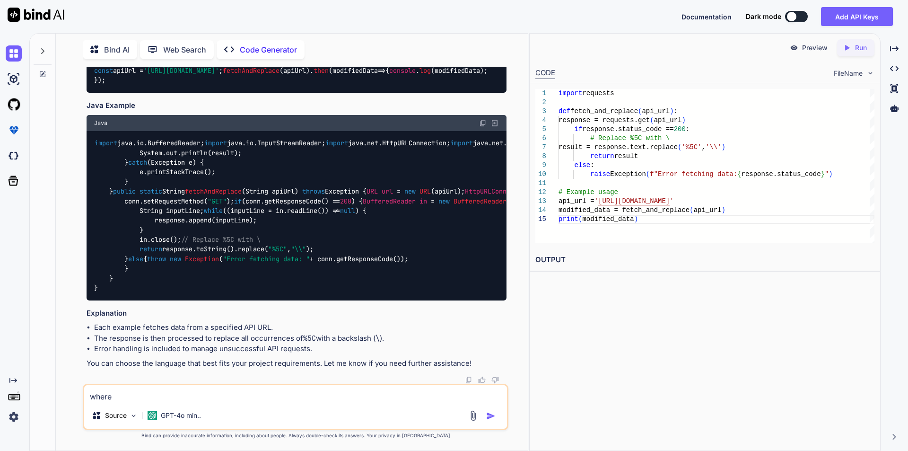
type textarea "x"
type textarea "where do"
type textarea "x"
type textarea "where do"
type textarea "x"
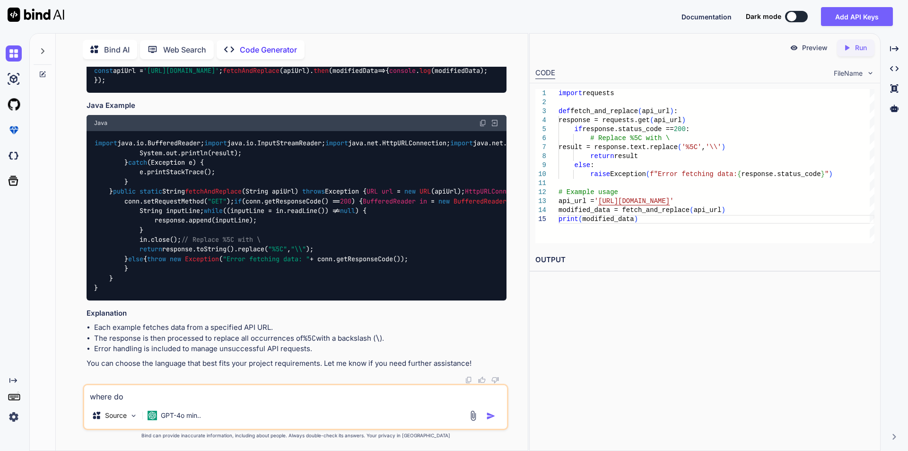
type textarea "where do I"
type textarea "x"
type textarea "where do I"
type textarea "x"
type textarea "where do I p"
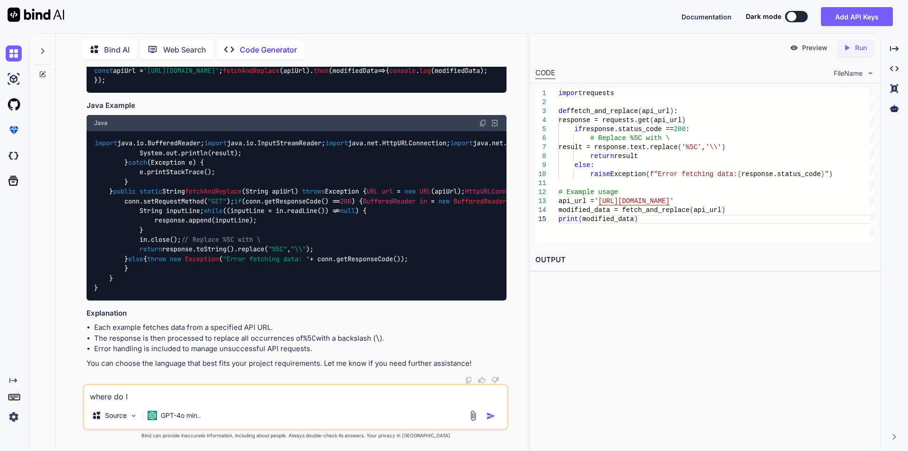
type textarea "x"
type textarea "where do I pu"
type textarea "x"
type textarea "where do I put"
type textarea "x"
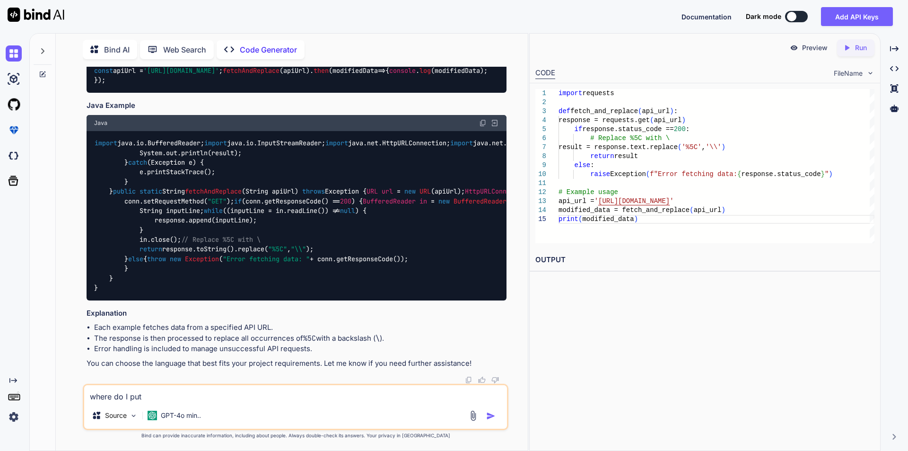
type textarea "where do I put"
type textarea "x"
type textarea "where do I put t"
type textarea "x"
type textarea "where do I put th"
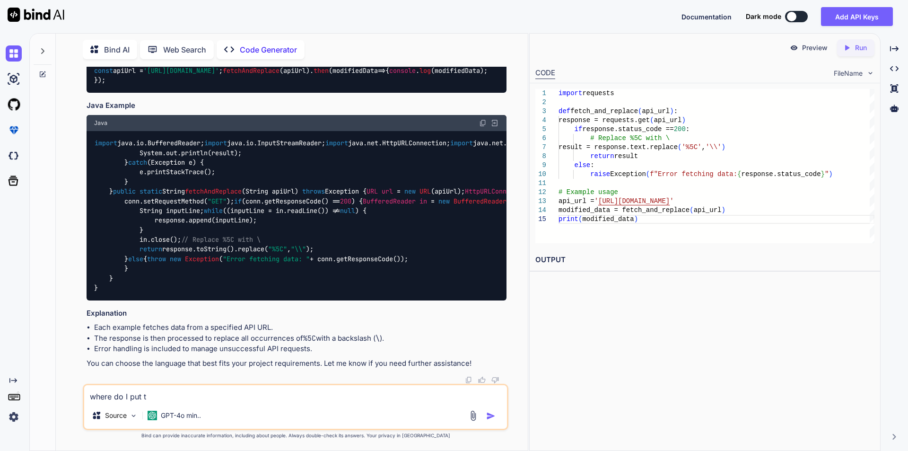
type textarea "x"
type textarea "where do I put thi"
type textarea "x"
type textarea "where do I put this"
type textarea "x"
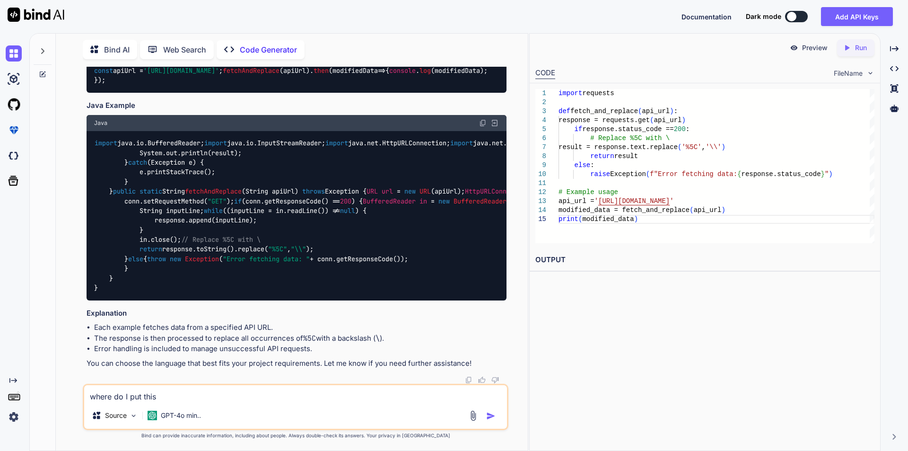
type textarea "where do I put this"
type textarea "x"
type textarea "where do I put this c"
type textarea "x"
type textarea "where do I put this co"
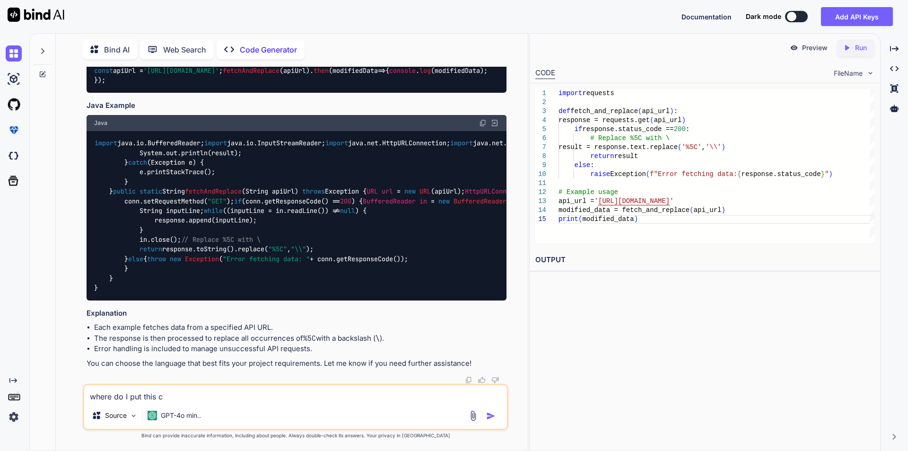
type textarea "x"
type textarea "where do I put this cod"
type textarea "x"
type textarea "where do I put this code"
type textarea "x"
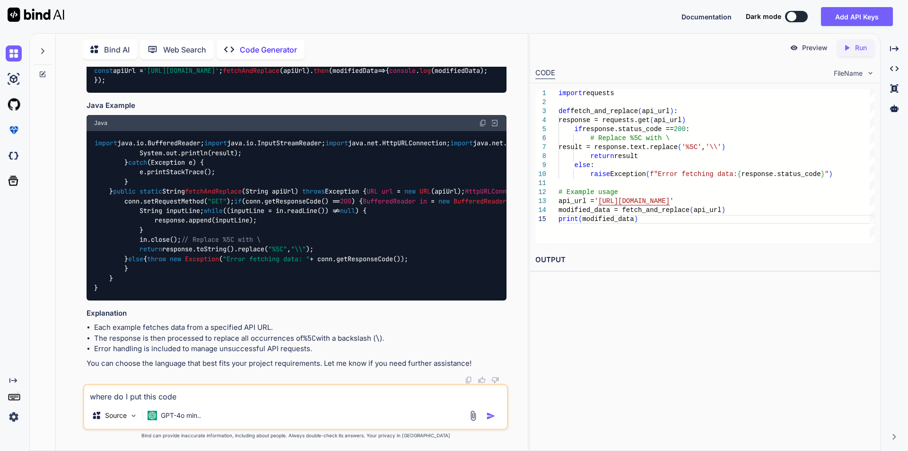
type textarea "where do I put this code"
type textarea "x"
type textarea "where do I put this code i"
type textarea "x"
type textarea "where do I put this code in"
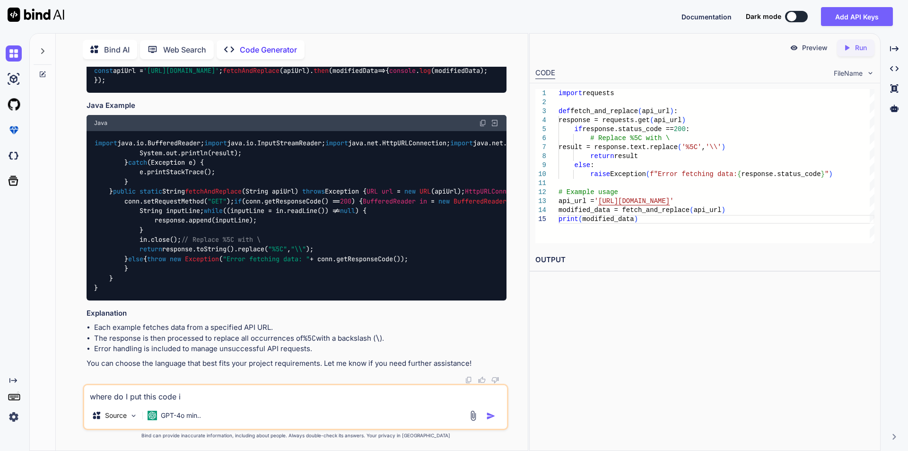
type textarea "x"
type textarea "where do I put this code in"
type textarea "x"
type textarea "where do I put this code in a"
type textarea "x"
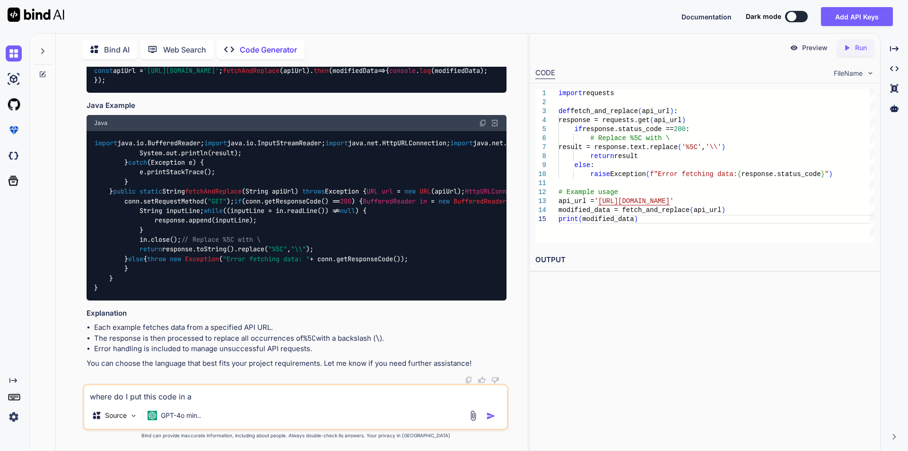
type textarea "where do I put this code in an"
type textarea "x"
type textarea "where do I put this code in ang"
type textarea "x"
type textarea "where do I put this code in angu"
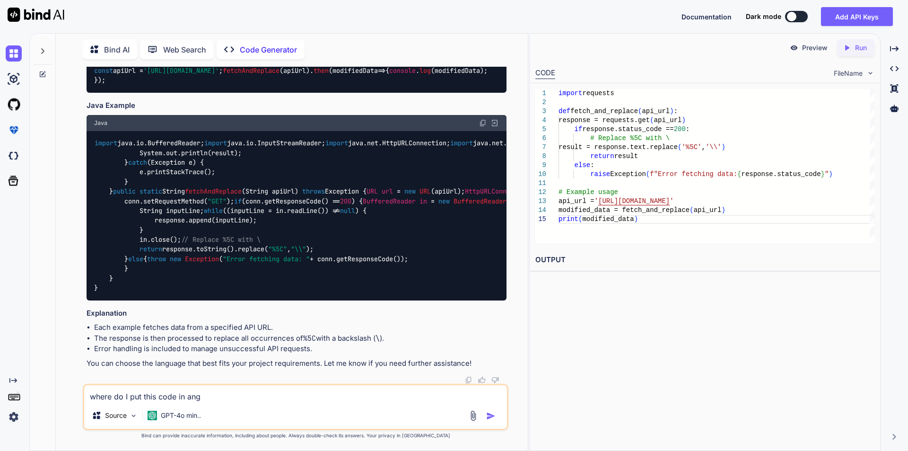
type textarea "x"
type textarea "where do I put this code in [GEOGRAPHIC_DATA]"
type textarea "x"
type textarea "where do I put this code in angula"
type textarea "x"
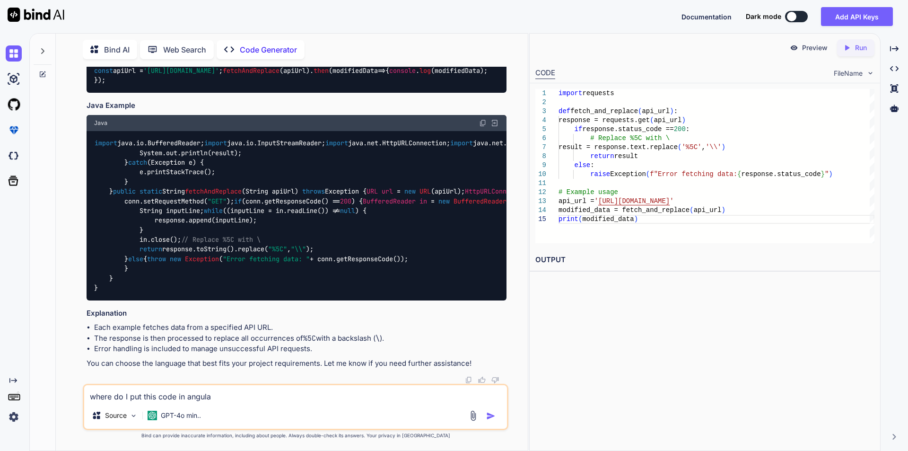
type textarea "where do I put this code in angular"
type textarea "x"
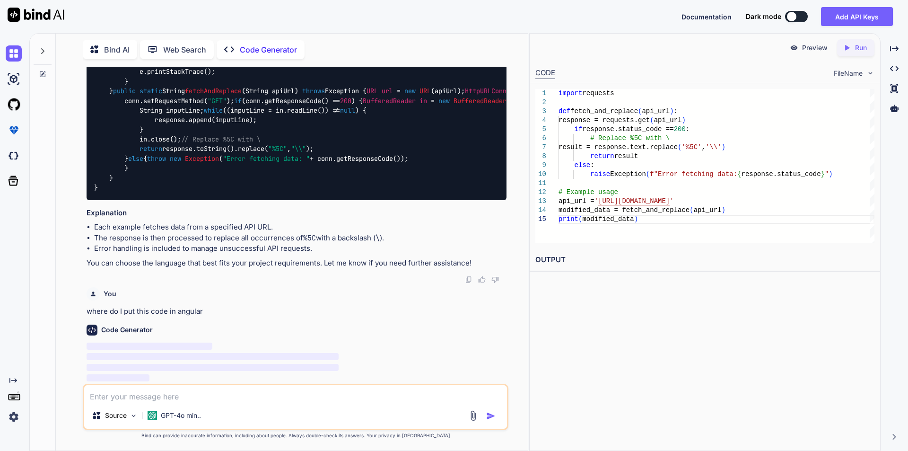
scroll to position [790, 0]
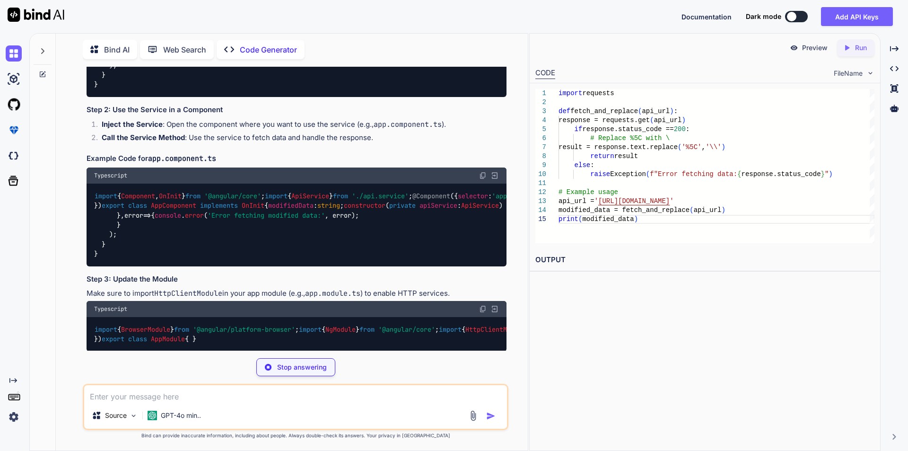
type textarea "x"
type textarea "ng generate service api"
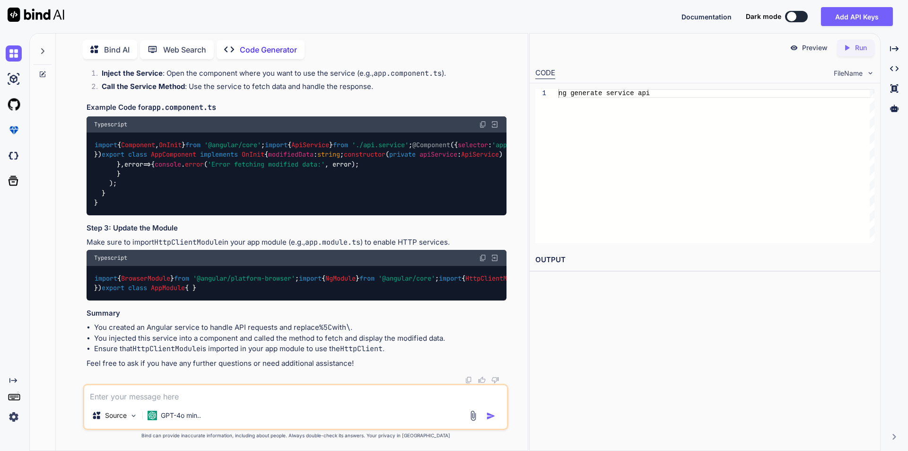
scroll to position [1001, 0]
drag, startPoint x: 111, startPoint y: 213, endPoint x: 202, endPoint y: 211, distance: 91.8
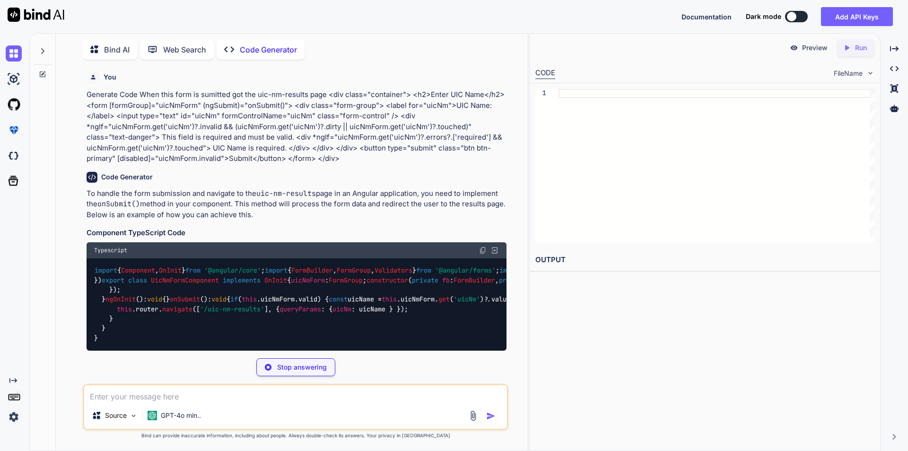
type textarea "x"
type textarea "onSubmit(): void { if (this.uicNmForm.valid) { const uicName = this.uicNmForm.g…"
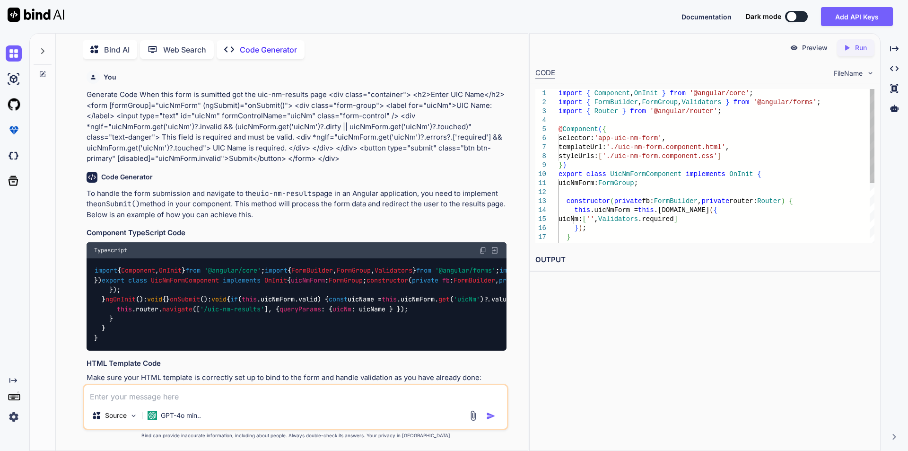
type textarea "x"
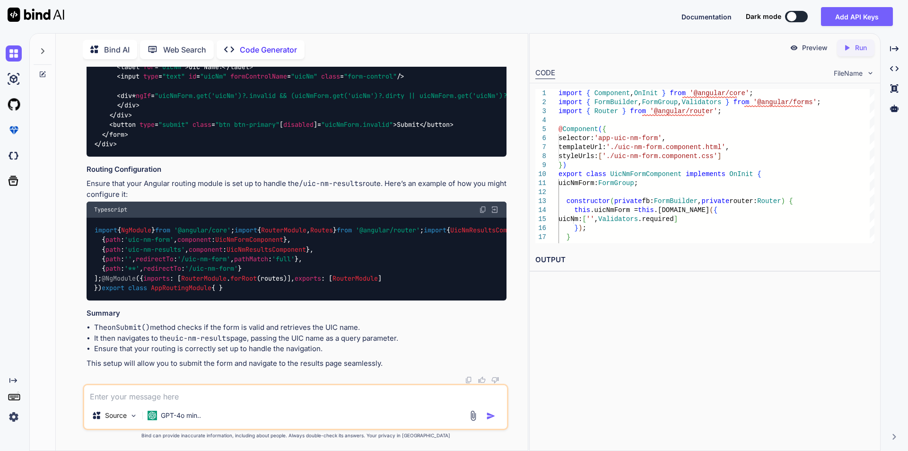
scroll to position [662, 0]
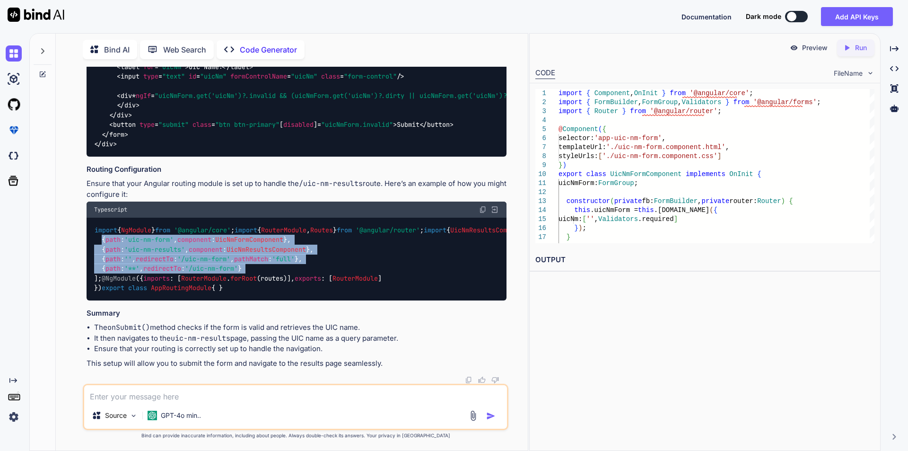
drag, startPoint x: 98, startPoint y: 242, endPoint x: 277, endPoint y: 273, distance: 181.5
click at [277, 273] on div "import { NgModule } from '@angular/core' ; import { RouterModule , Routes } fro…" at bounding box center [297, 259] width 420 height 83
copy code "{ path : 'uic-nm-form' , component : UicNmFormComponent }, { path : 'uic-nm-res…"
